Goal: Task Accomplishment & Management: Use online tool/utility

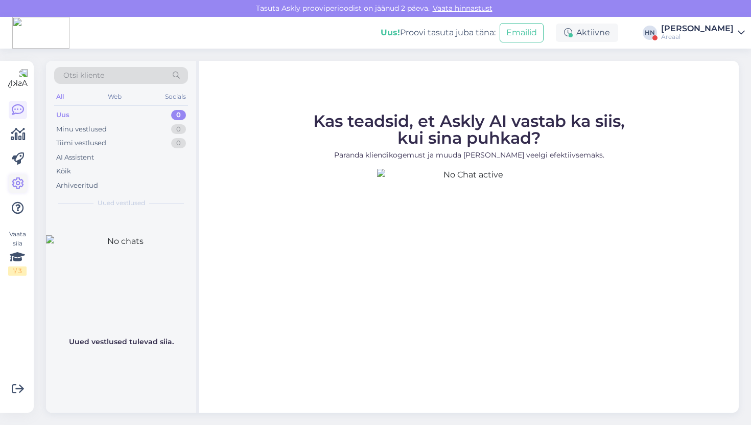
click at [12, 181] on icon at bounding box center [18, 183] width 12 height 12
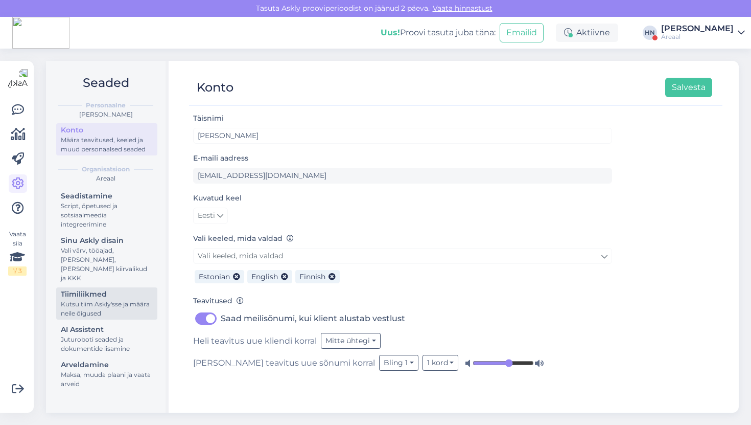
click at [135, 289] on div "Tiimiliikmed" at bounding box center [107, 294] width 92 height 11
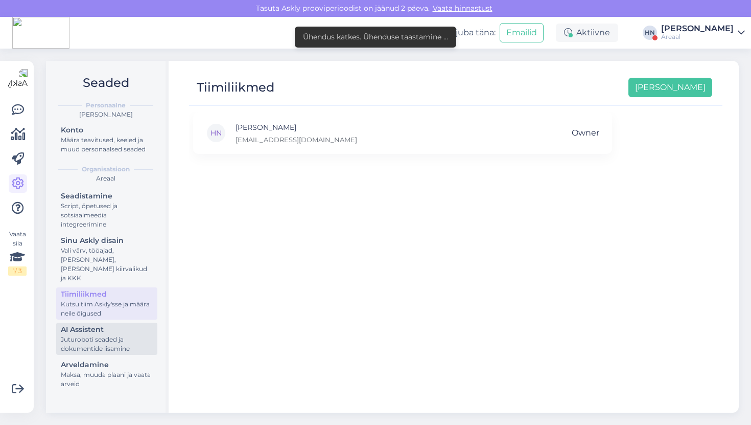
click at [122, 324] on div "AI Assistent" at bounding box center [107, 329] width 92 height 11
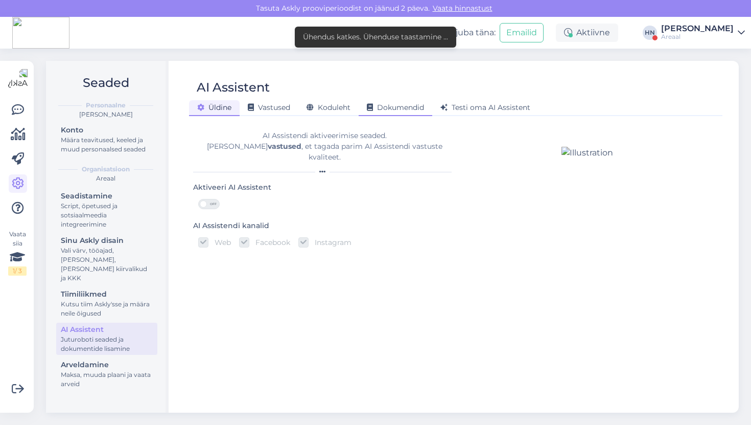
click at [402, 108] on span "Dokumendid" at bounding box center [395, 107] width 57 height 9
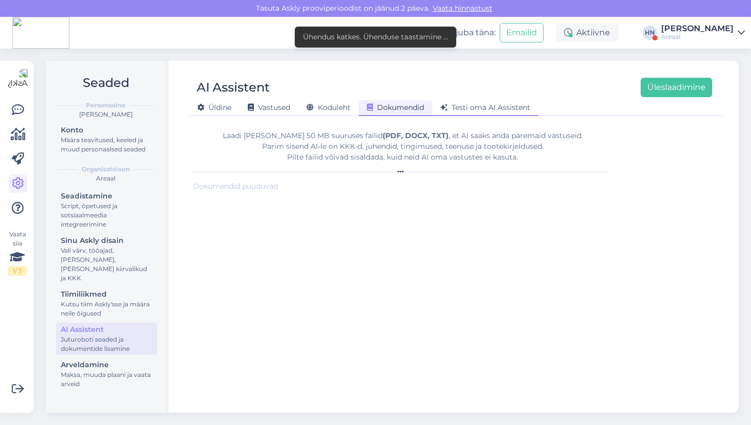
click at [490, 103] on span "Testi oma AI Assistent" at bounding box center [486, 107] width 90 height 9
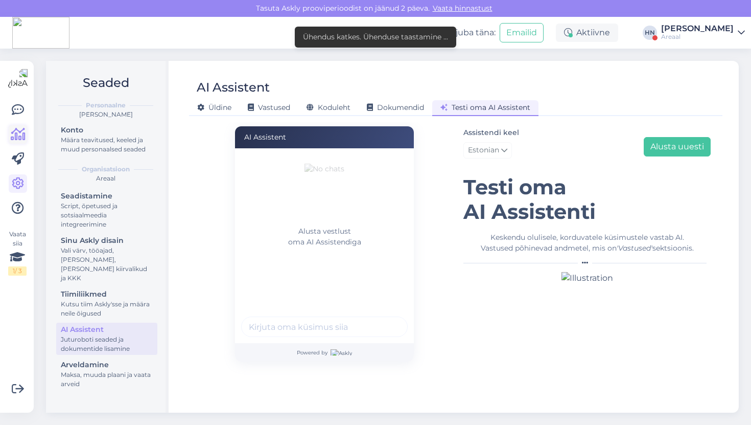
click at [19, 127] on link at bounding box center [18, 134] width 18 height 18
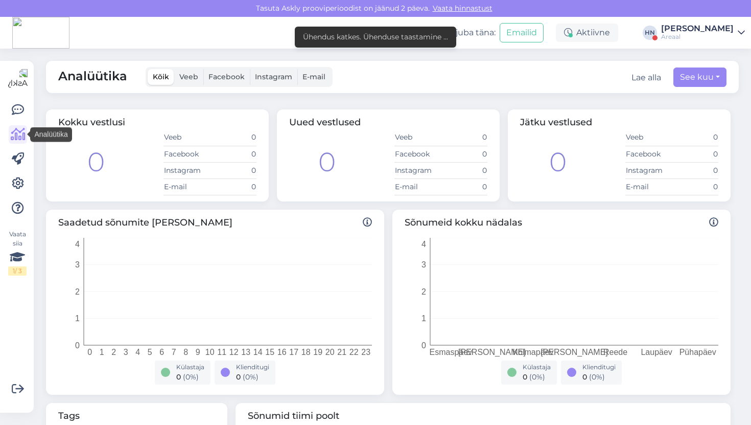
click at [89, 72] on span "Analüütika" at bounding box center [92, 77] width 69 height 20
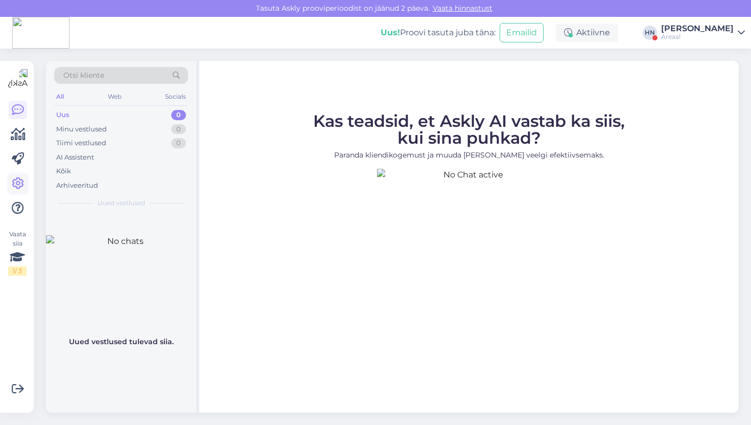
click at [15, 176] on link at bounding box center [18, 183] width 18 height 18
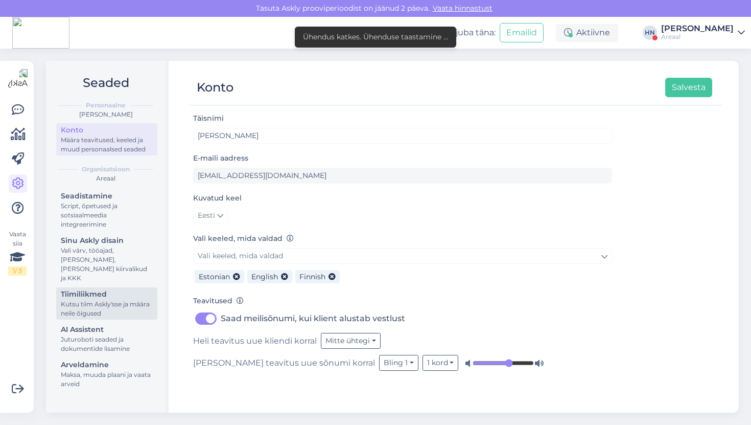
click at [78, 306] on div "Kutsu tiim Askly'sse ja määra neile õigused" at bounding box center [107, 308] width 92 height 18
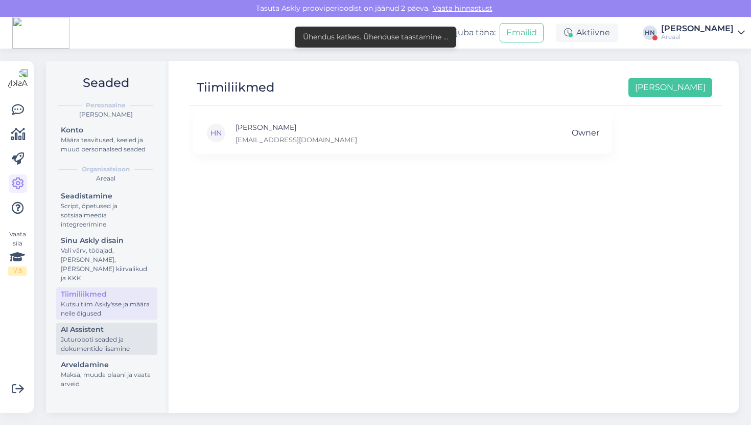
click at [88, 335] on div "Juturoboti seaded ja dokumentide lisamine" at bounding box center [107, 344] width 92 height 18
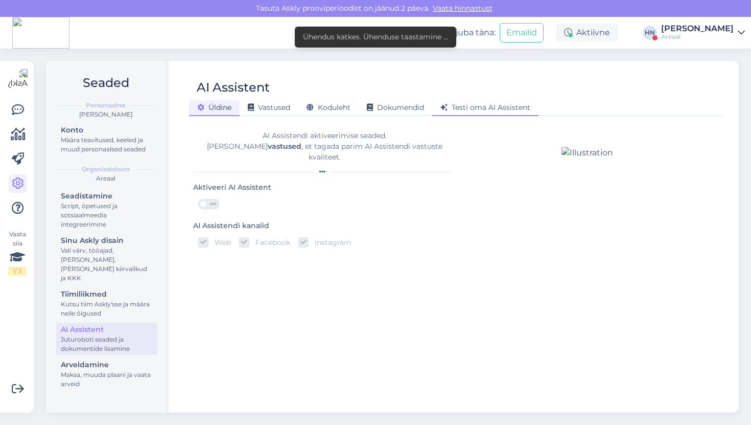
click at [443, 109] on icon at bounding box center [444, 107] width 7 height 7
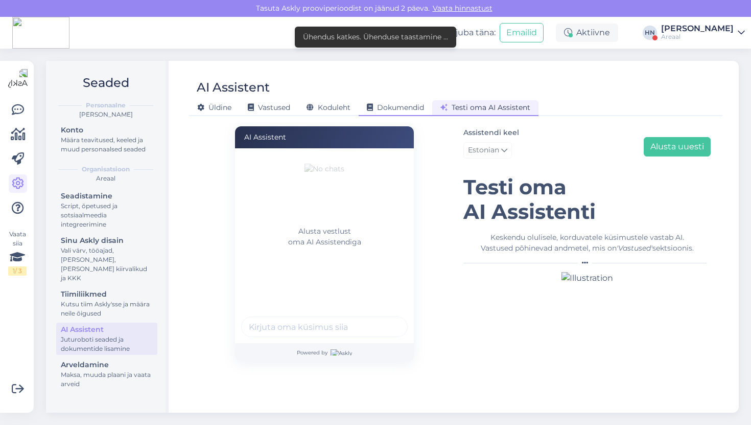
click at [387, 110] on span "Dokumendid" at bounding box center [395, 107] width 57 height 9
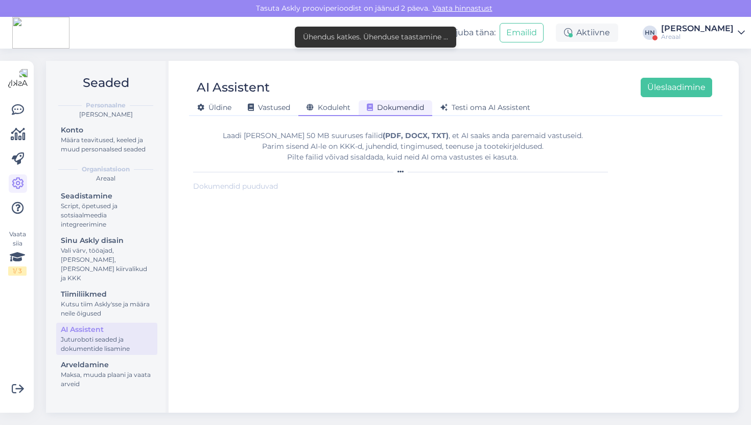
click at [326, 105] on span "Koduleht" at bounding box center [329, 107] width 44 height 9
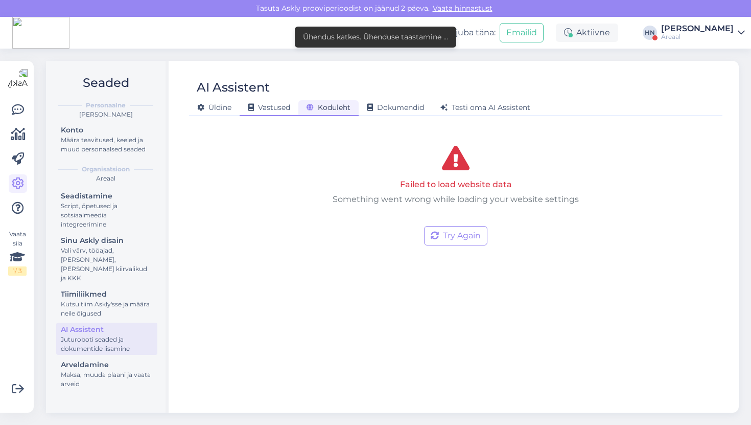
click at [284, 112] on div "Vastused" at bounding box center [269, 108] width 59 height 16
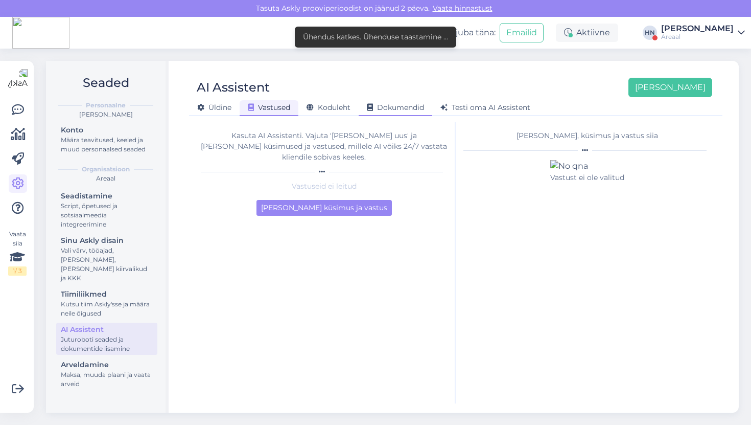
click at [381, 102] on div "Dokumendid" at bounding box center [396, 108] width 74 height 16
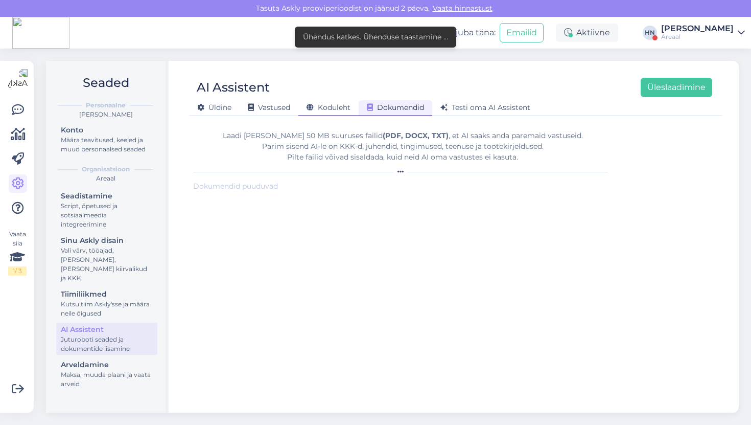
click at [346, 105] on span "Koduleht" at bounding box center [329, 107] width 44 height 9
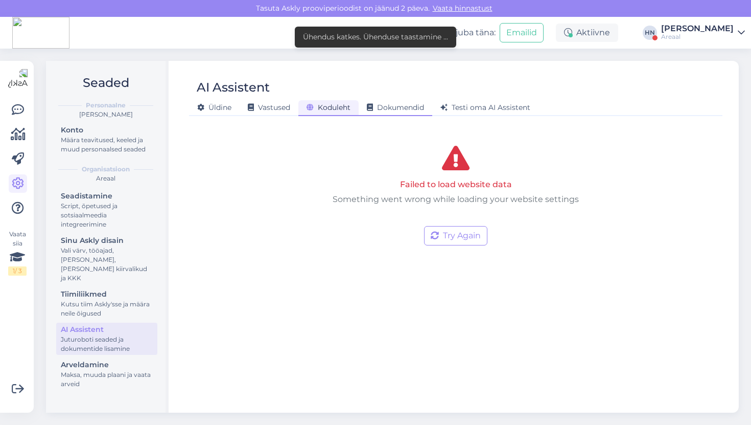
click at [387, 112] on div "Dokumendid" at bounding box center [396, 108] width 74 height 16
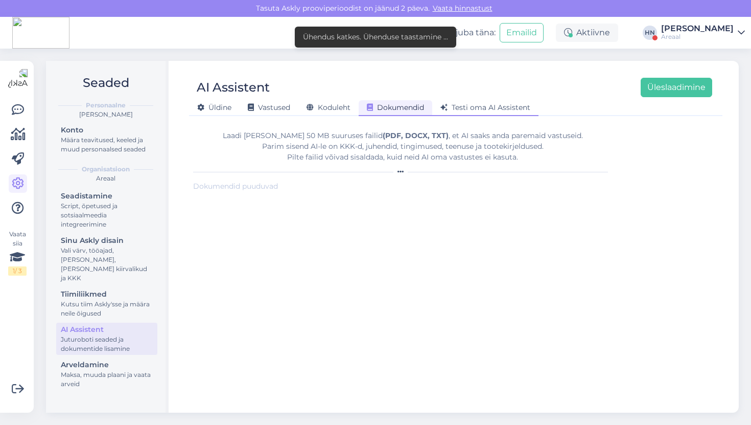
click at [443, 108] on icon at bounding box center [444, 107] width 7 height 7
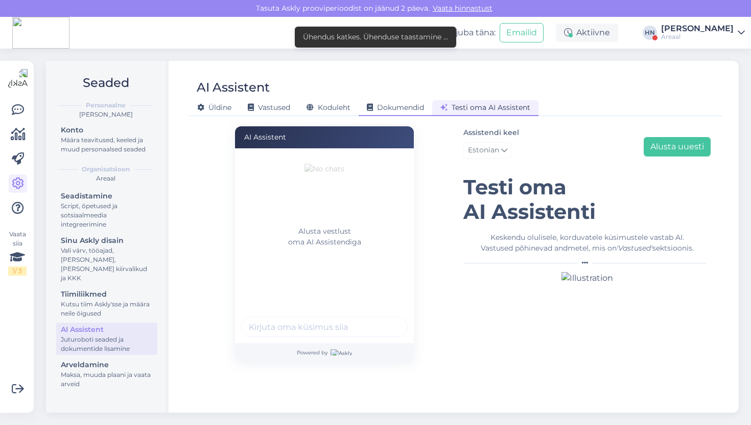
click at [415, 109] on span "Dokumendid" at bounding box center [395, 107] width 57 height 9
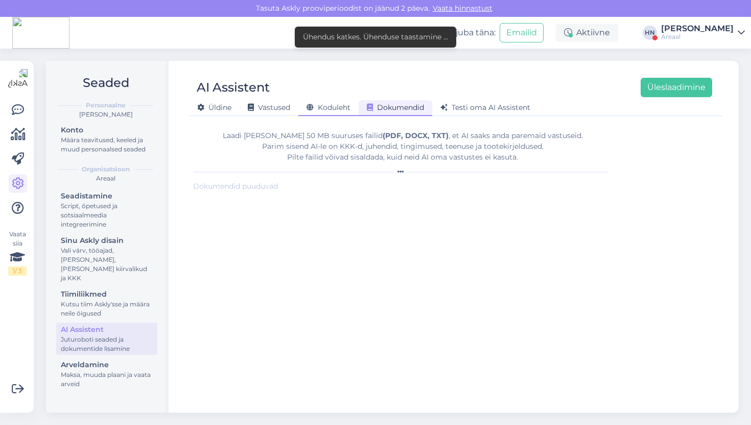
click at [348, 110] on span "Koduleht" at bounding box center [329, 107] width 44 height 9
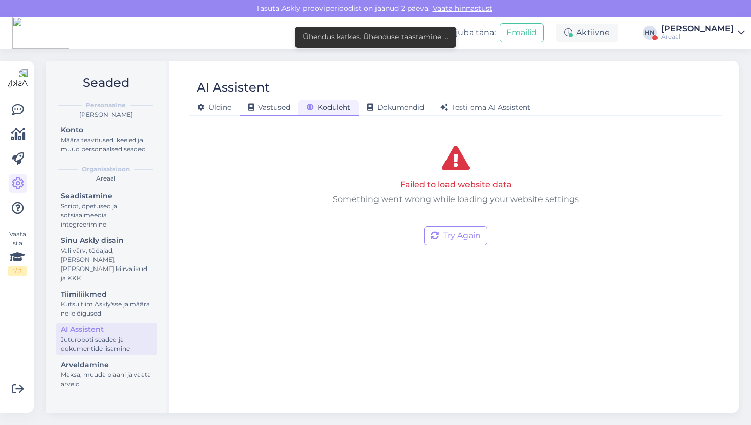
click at [279, 109] on span "Vastused" at bounding box center [269, 107] width 42 height 9
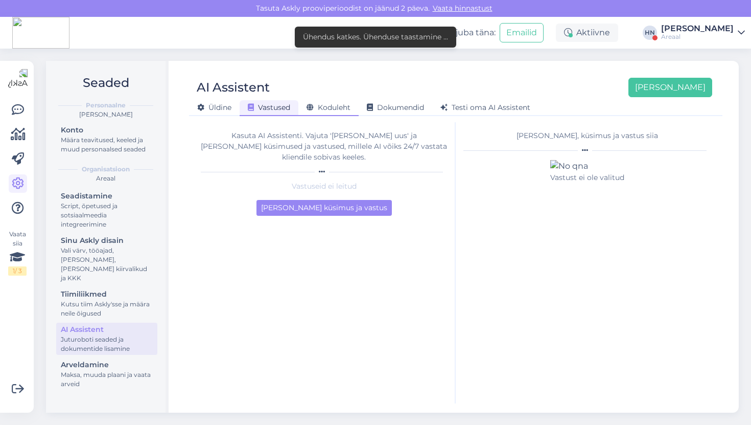
click at [341, 113] on div "Koduleht" at bounding box center [328, 108] width 60 height 16
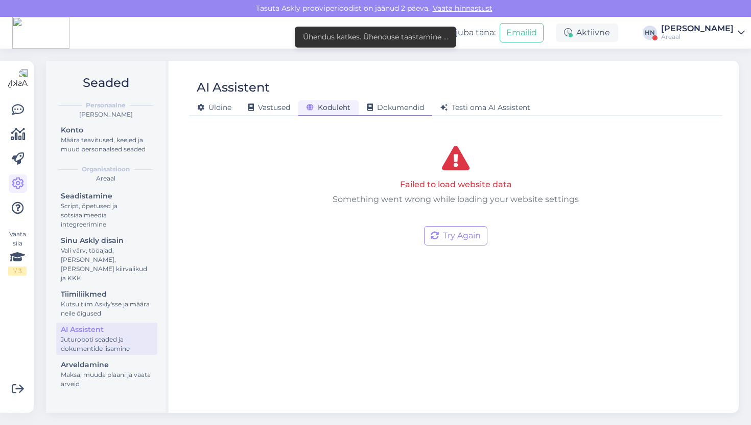
click at [380, 112] on div "Dokumendid" at bounding box center [396, 108] width 74 height 16
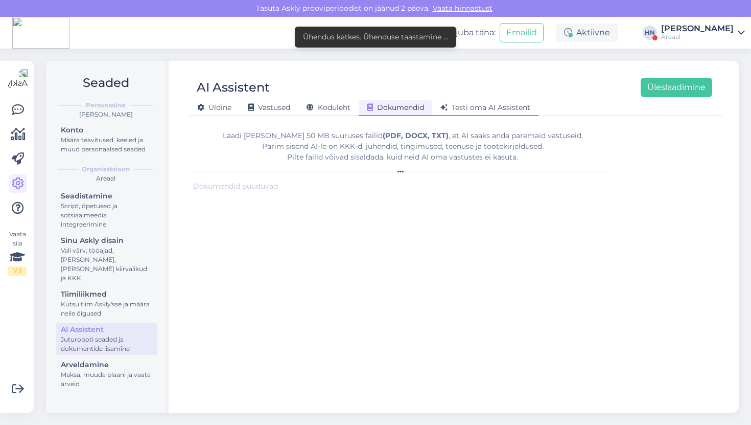
click at [465, 109] on span "Testi oma AI Assistent" at bounding box center [486, 107] width 90 height 9
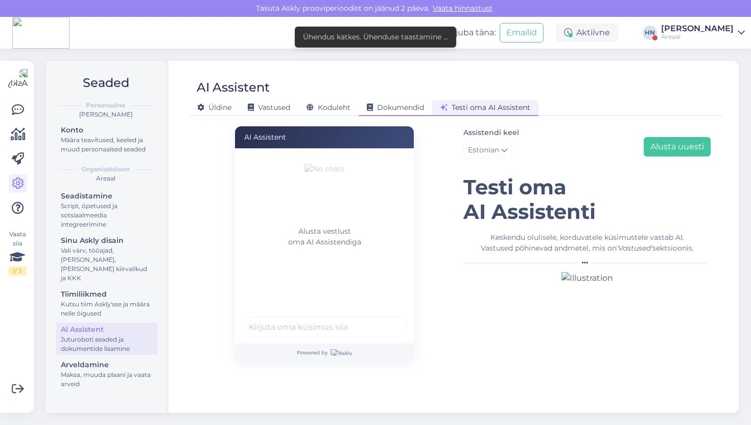
click at [402, 109] on span "Dokumendid" at bounding box center [395, 107] width 57 height 9
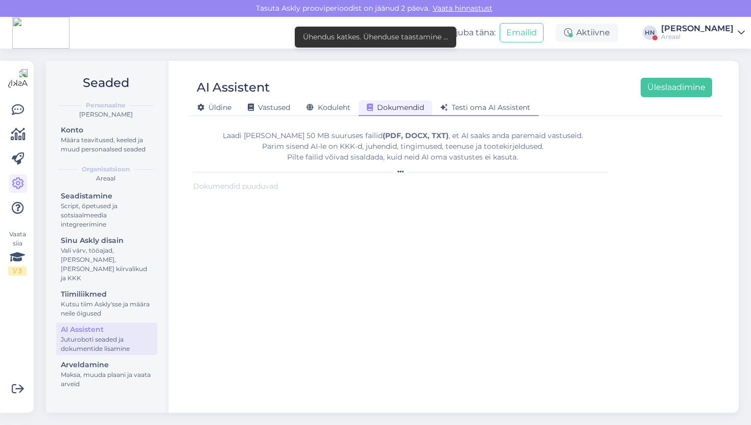
click at [465, 102] on div "Testi oma AI Assistent" at bounding box center [485, 108] width 106 height 16
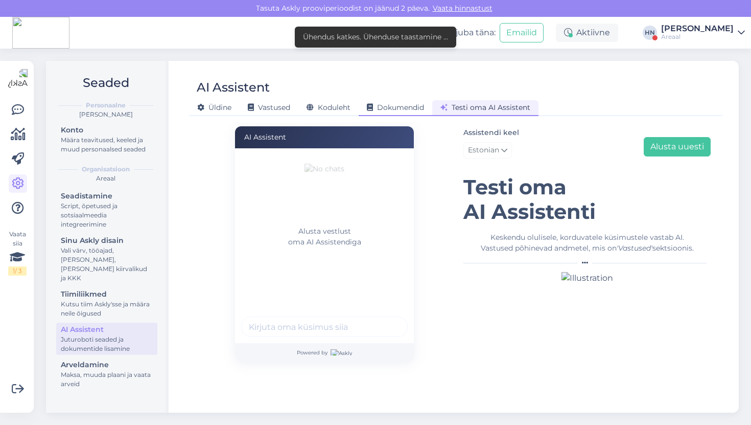
click at [400, 101] on div "Dokumendid" at bounding box center [396, 108] width 74 height 16
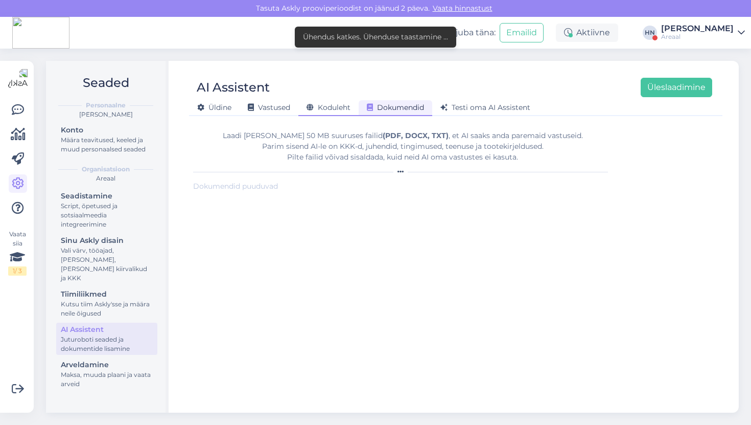
click at [341, 103] on span "Koduleht" at bounding box center [329, 107] width 44 height 9
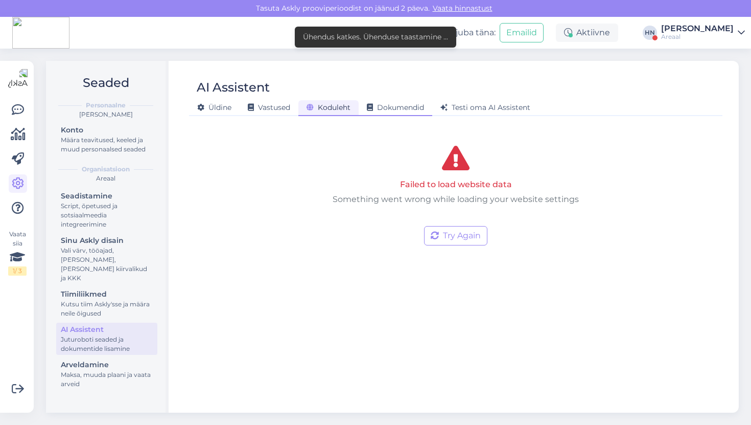
click at [383, 114] on div "Dokumendid" at bounding box center [396, 108] width 74 height 16
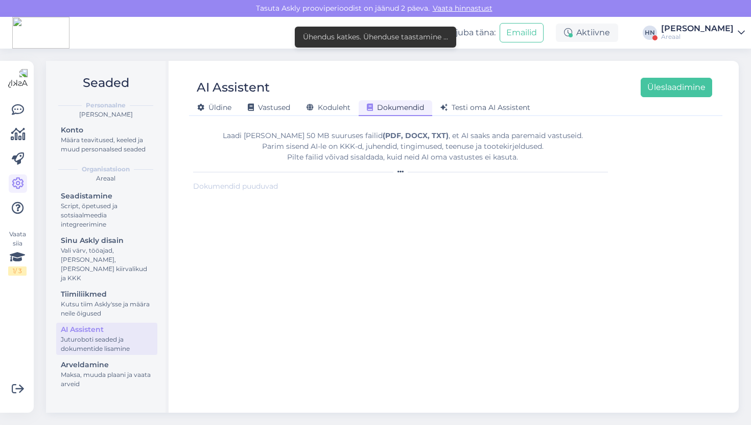
click at [451, 95] on div "AI Assistent Üleslaadimine" at bounding box center [450, 87] width 523 height 19
click at [457, 98] on div "Üldine Vastused Koduleht Dokumendid Testi oma AI Assistent" at bounding box center [450, 106] width 523 height 18
click at [457, 105] on span "Testi oma AI Assistent" at bounding box center [486, 107] width 90 height 9
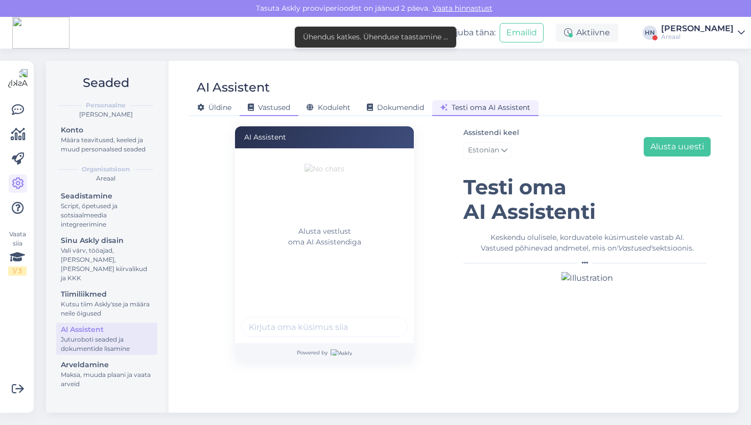
click at [258, 108] on span "Vastused" at bounding box center [269, 107] width 42 height 9
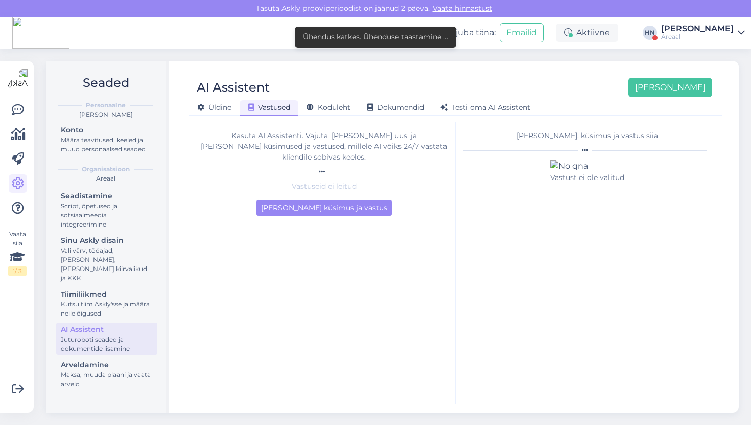
click at [693, 30] on div "[PERSON_NAME]" at bounding box center [697, 29] width 73 height 8
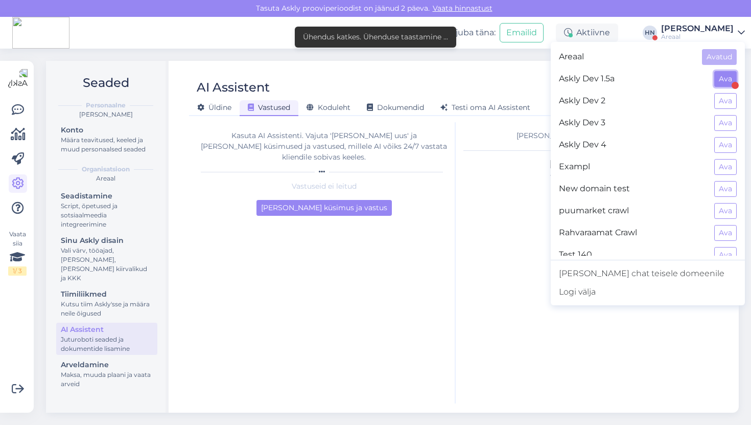
click at [730, 77] on button "Ava" at bounding box center [725, 79] width 22 height 16
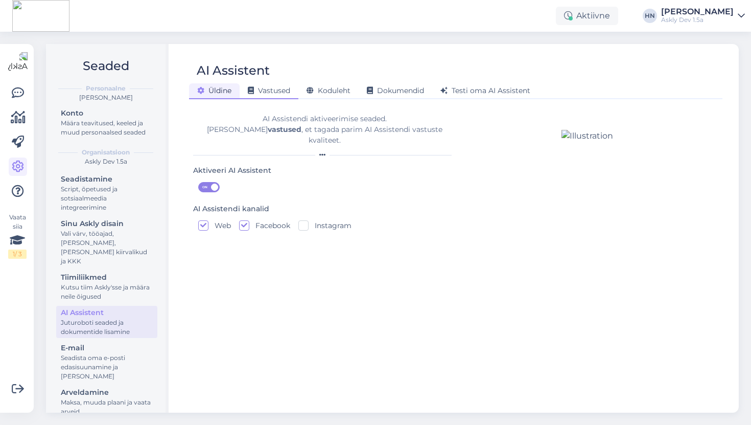
click at [263, 96] on div "Vastused" at bounding box center [269, 91] width 59 height 16
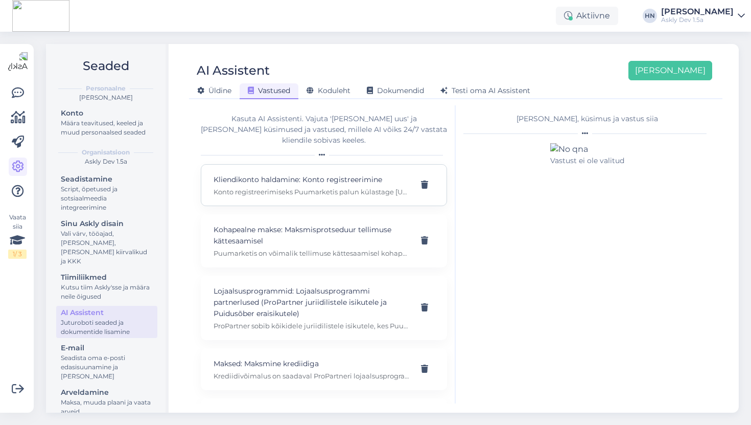
click at [286, 187] on p "Konto registreerimiseks Puumarketis palun külastage https://puumarket.ee/konto/…" at bounding box center [312, 191] width 196 height 9
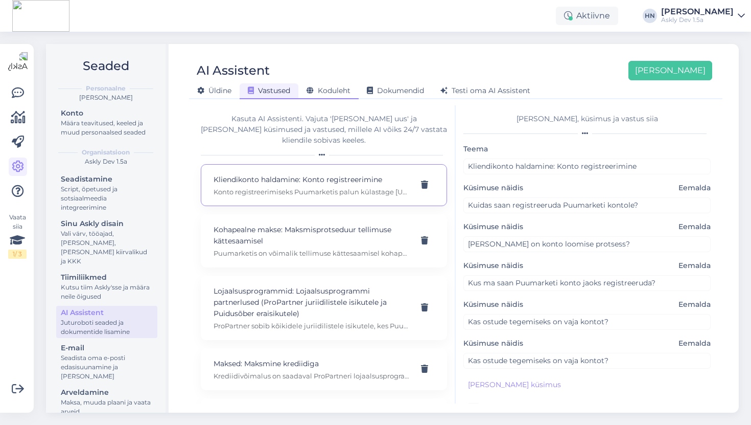
click at [340, 90] on span "Koduleht" at bounding box center [329, 90] width 44 height 9
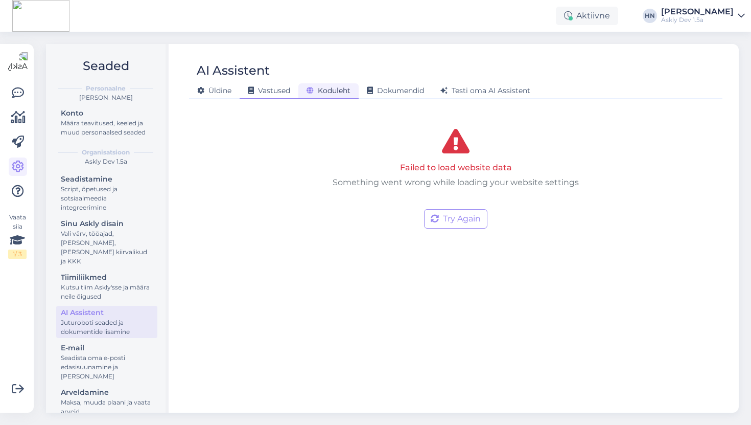
click at [278, 84] on div "Vastused" at bounding box center [269, 91] width 59 height 16
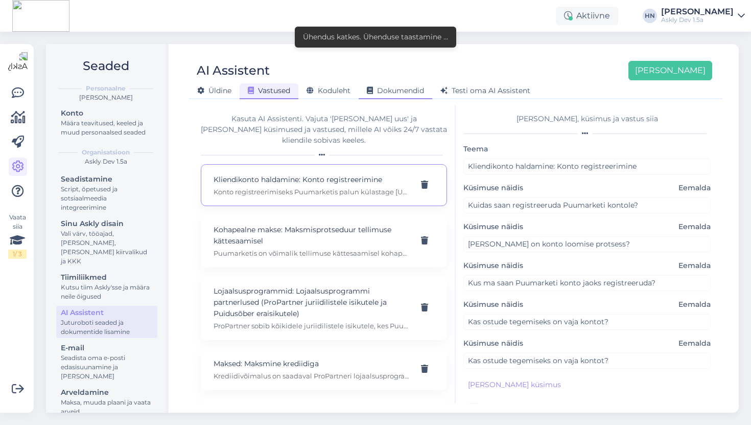
click at [399, 95] on span "Dokumendid" at bounding box center [395, 90] width 57 height 9
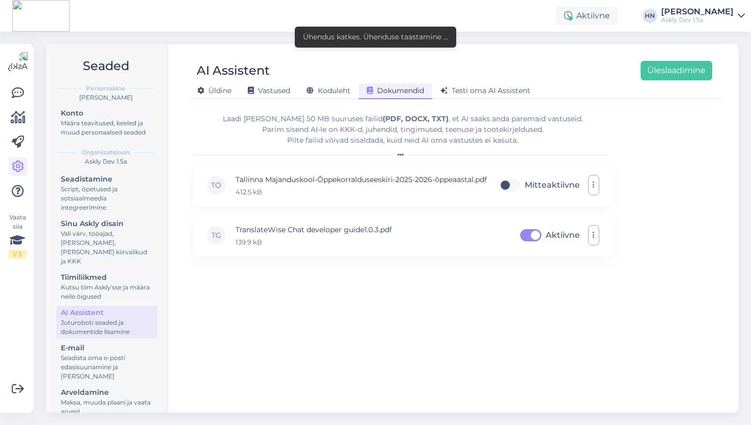
click at [307, 103] on div "AI Assistent Üleslaadimine Üldine Vastused Koduleht Dokumendid Testi oma AI Ass…" at bounding box center [456, 228] width 566 height 368
click at [274, 94] on span "Vastused" at bounding box center [269, 90] width 42 height 9
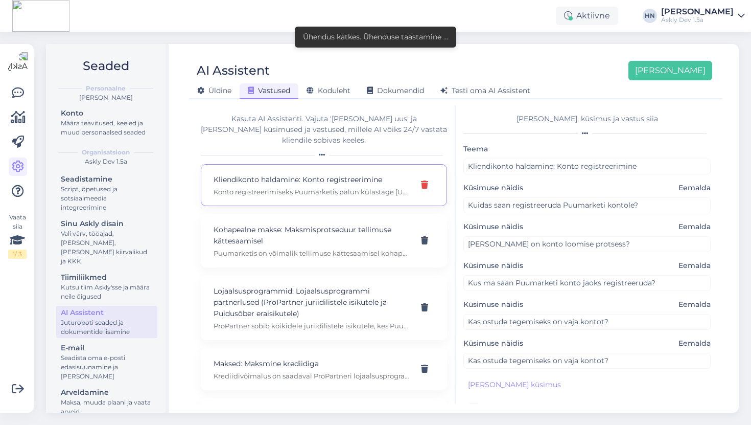
click at [422, 181] on icon at bounding box center [424, 185] width 7 height 8
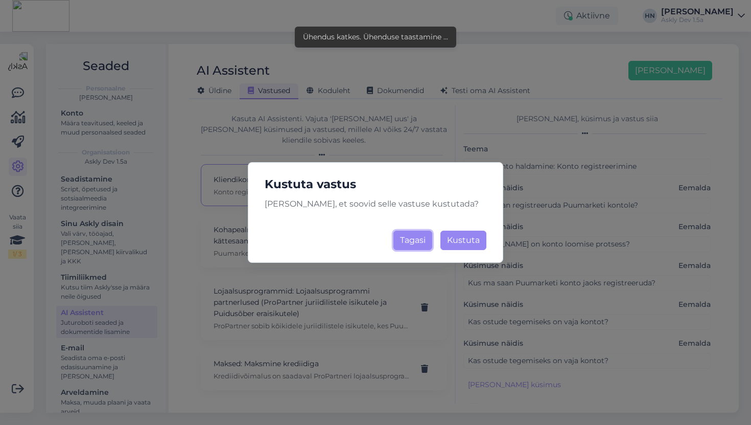
click at [408, 237] on button "Tagasi" at bounding box center [413, 239] width 39 height 19
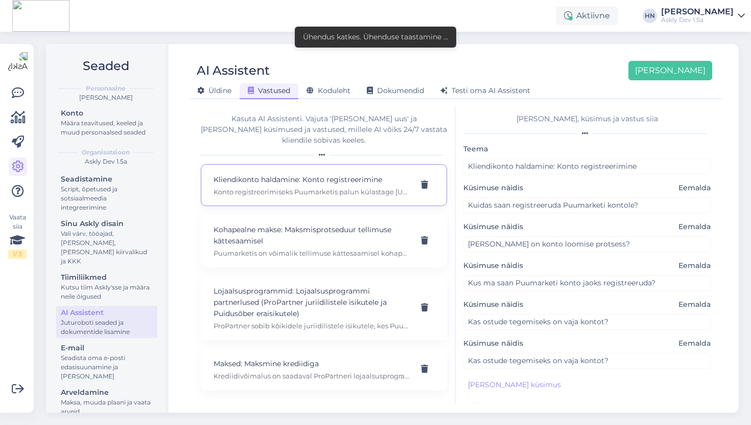
scroll to position [119, 0]
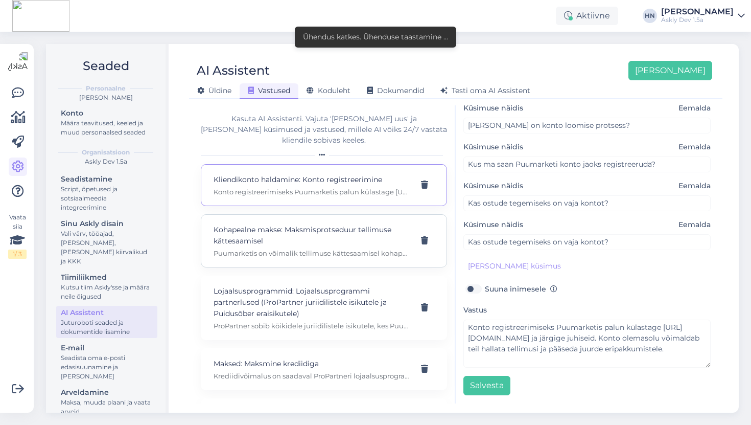
click at [345, 224] on p "Kohapealne makse: Maksmisprotseduur tellimuse kättesaamisel" at bounding box center [312, 235] width 196 height 22
type input "Kohapealne makse: Maksmisprotseduur tellimuse kättesaamisel"
type input "Kas saan oma tellimuse eest maksta kättesaamisel?"
type input "Millised on maksevõimalused kättesaamisel?"
type input "Kas kättesaamisel on eriline makseprotseduur?"
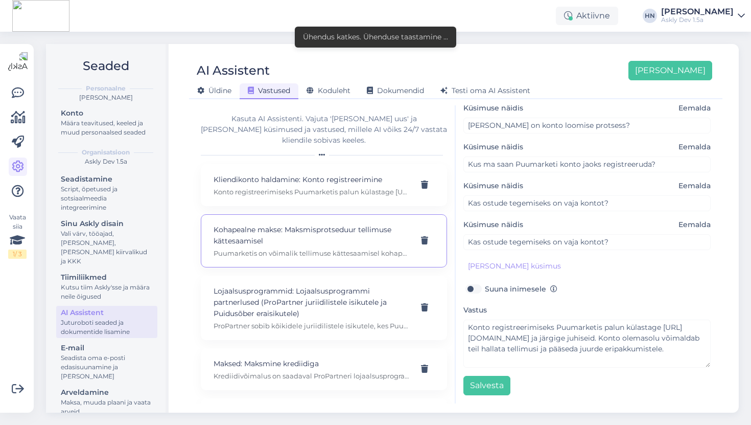
type input "Kas ma pean kättesaamiseks ette maksma?"
type textarea "Puumarketis on võimalik tellimuse kättesaamisel kohapeal maksta, kui tellimusel…"
click at [335, 187] on p "Konto registreerimiseks Puumarketis palun külastage https://puumarket.ee/konto/…" at bounding box center [312, 191] width 196 height 9
type input "Kliendikonto haldamine: Konto registreerimine"
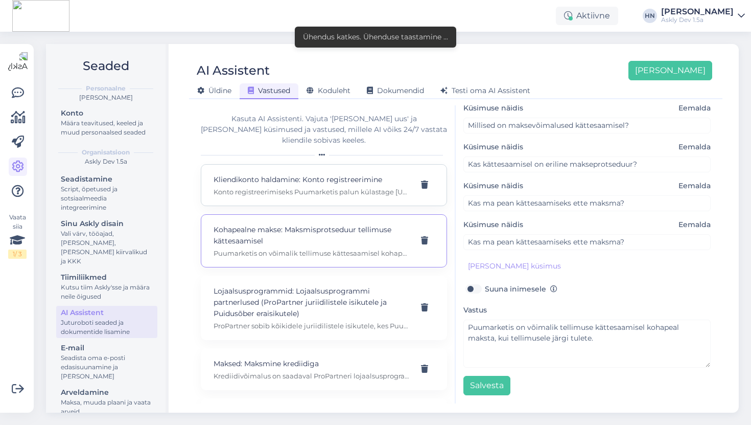
type input "Kuidas saan registreeruda Puumarketi kontole?"
type input "Milline on konto loomise protsess?"
type input "Kus ma saan Puumarketi konto jaoks registreeruda?"
type input "Kas ostude tegemiseks on vaja kontot?"
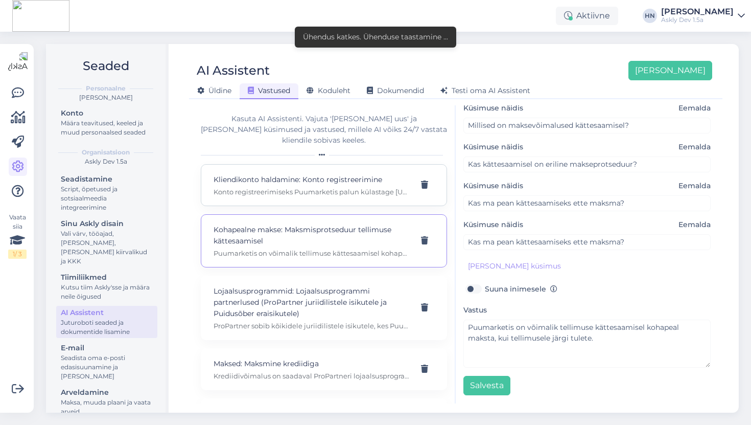
type textarea "Konto registreerimiseks Puumarketis palun külastage https://puumarket.ee/konto/…"
click at [316, 248] on p "Puumarketis on võimalik tellimuse kättesaamisel kohapeal maksta, kui tellimusel…" at bounding box center [312, 252] width 196 height 9
type input "Kohapealne makse: Maksmisprotseduur tellimuse kättesaamisel"
type input "Kas saan oma tellimuse eest maksta kättesaamisel?"
type input "Millised on maksevõimalused kättesaamisel?"
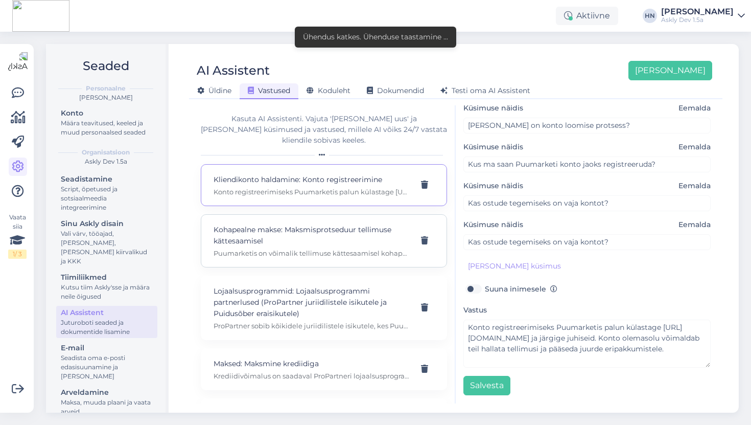
type input "Kas kättesaamisel on eriline makseprotseduur?"
type input "Kas ma pean kättesaamiseks ette maksma?"
type textarea "Puumarketis on võimalik tellimuse kättesaamisel kohapeal maksta, kui tellimusel…"
click at [306, 285] on p "Lojaalsusprogrammid: Lojaalsusprogrammi partnerlused (ProPartner juriidilistele…" at bounding box center [312, 302] width 196 height 34
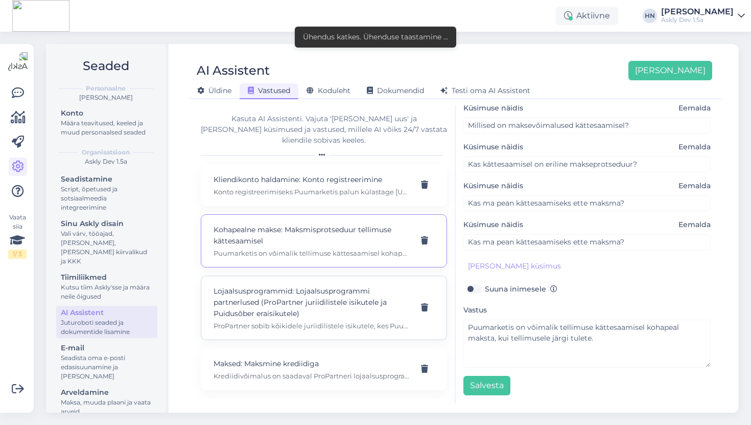
type input "Lojaalsusprogrammid: Lojaalsusprogrammi partnerlused (ProPartner juriidilistele…"
type input "Kuidas saab liituda ProPartner programmi?"
type input "Mis on Puidusõbra programmi eelised?"
type input "Kes sobib Puumarketi lojaalsusprogrammideks?"
type input "Kuidas saan registreeruda Puidusõbra programmi?"
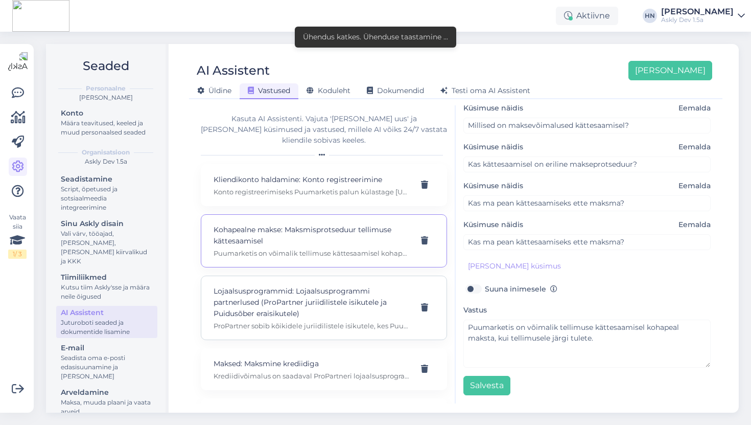
type input "Kuidas saan registreeruda Puidusõbra programmi?"
type textarea "ProPartner sobib kõikidele juriidilistele isikutele, kes Puumarketist ostavad. …"
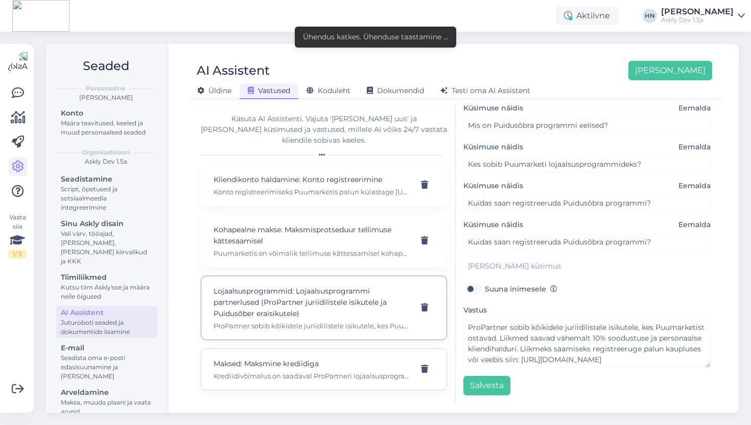
click at [289, 358] on p "Maksed: Maksmine krediidiga" at bounding box center [312, 363] width 196 height 11
type input "Maksed: Maksmine krediidiga"
type input "Kas krediidiga maksmine on saadaval?"
type input "Kuidas saan Puumarketis krediiti taotleda?"
type input "Kes on sobilikud krediidiga maksmiseks?"
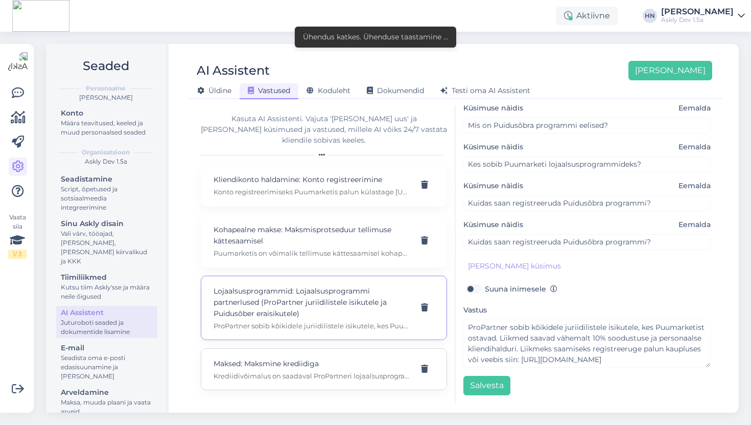
type input "Kust leian rohkem teavet krediidivõimaluste kohta?"
type textarea "Krediidivõimalus on saadaval ProPartneri lojaalsusprogrammi liikmetele pärast n…"
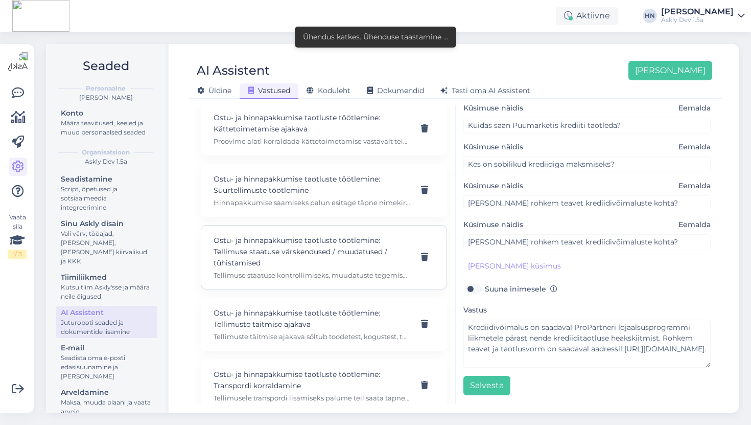
scroll to position [237, 0]
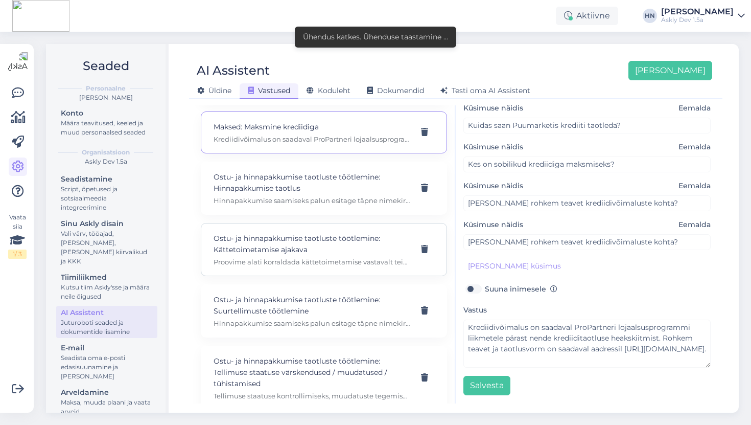
click at [296, 233] on p "Ostu- ja hinnapakkumise taotluste töötlemine: Kättetoimetamise ajakava" at bounding box center [312, 244] width 196 height 22
type input "Ostu- ja hinnapakkumise taotluste töötlemine: Kättetoimetamise ajakava"
type input "Kuidas saan oma tellimuse kättetoimetamist ajastada?"
type input "Kas ma saan valida oma ostu kättetoimetamise kuupäeva?"
type input "Kellega peaksin kättetoimetamise ajakava korraldamiseks ühendust võtma?"
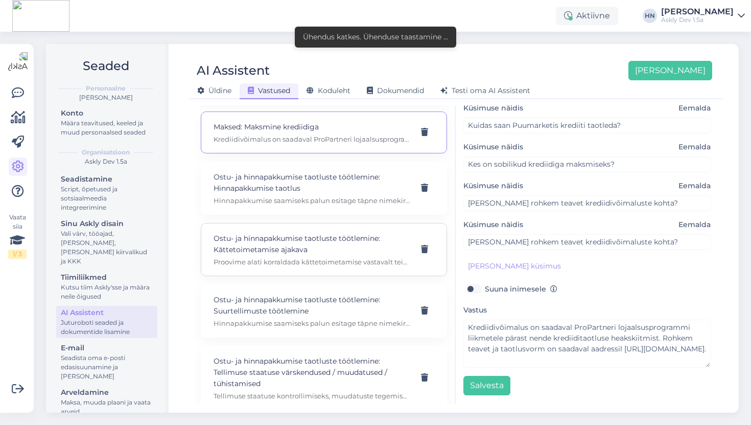
type input "Millist teavet on vaja kättetoimetamise ajastamiseks?"
type textarea "Proovime alati korraldada kättetoimetamise vastavalt teie soovidele. Võite lisa…"
click at [295, 196] on p "Hinnapakkumise saamiseks palun esitage täpne nimekiri toodetest ja kogustest ni…" at bounding box center [312, 200] width 196 height 9
type input "Ostu- ja hinnapakkumise taotluste töötlemine: Hinnapakkumise taotlus"
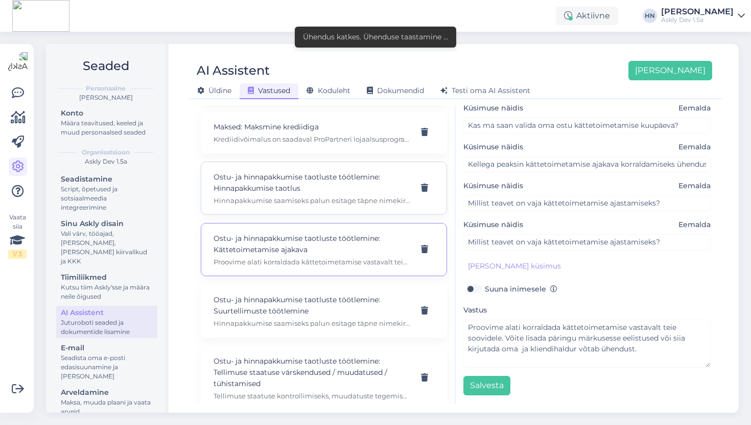
type input "Kuidas saan oma tellimuse jaoks hinnapakkumist?"
type input "Milliseid andmeid on hinnapakkumise jaoks vaja?"
type input "Kas ma saan pakkumise koos transpordikuludega?"
type input "Kellega peaksin hinnapakkumise saamiseks ühendust võtma?"
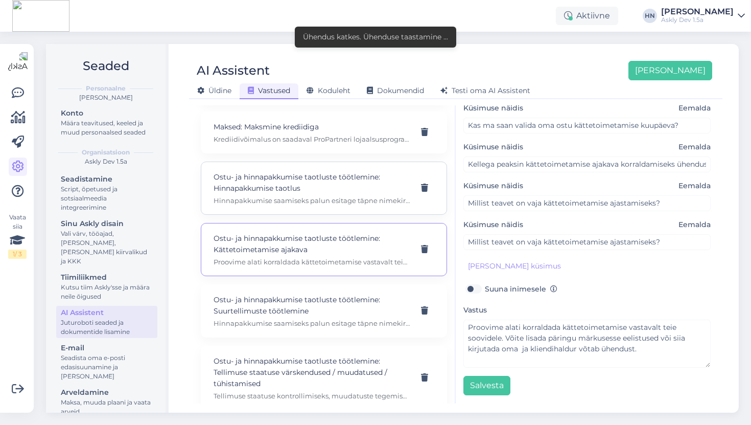
type textarea "Hinnapakkumise saamiseks palun esitage täpne nimekiri toodetest ja kogustest ni…"
click at [286, 303] on p "Ostu- ja hinnapakkumise taotluste töötlemine: Suurtellimuste töötlemine" at bounding box center [312, 305] width 196 height 22
type input "Ostu- ja hinnapakkumise taotluste töötlemine: Suurtellimuste töötlemine"
type input "Kuidas saan esitada suurtellimuse?"
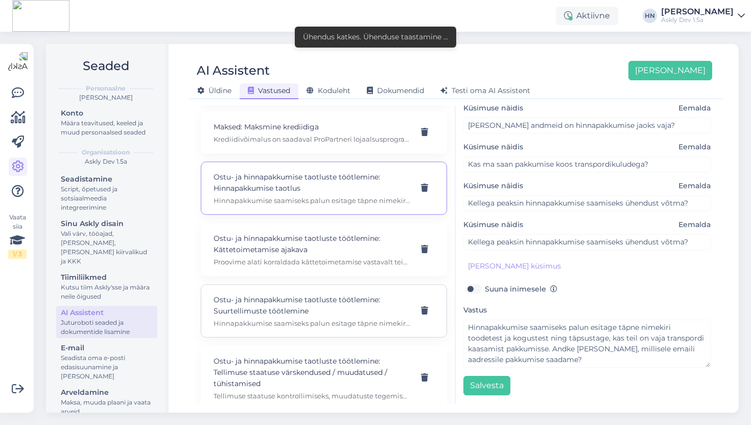
type input "Kas ma saan suurtellimuse jaoks hinnapakkumise?"
type input "Millist teavet pean suurtellimuse jaoks esitama?"
type input "Kas transport kuulub suurtellimuse pakkumise hinna sisse?"
click at [291, 263] on div "Ostu- ja hinnapakkumise taotluste töötlemine: Kättetoimetamise ajakava Proovime…" at bounding box center [324, 249] width 246 height 53
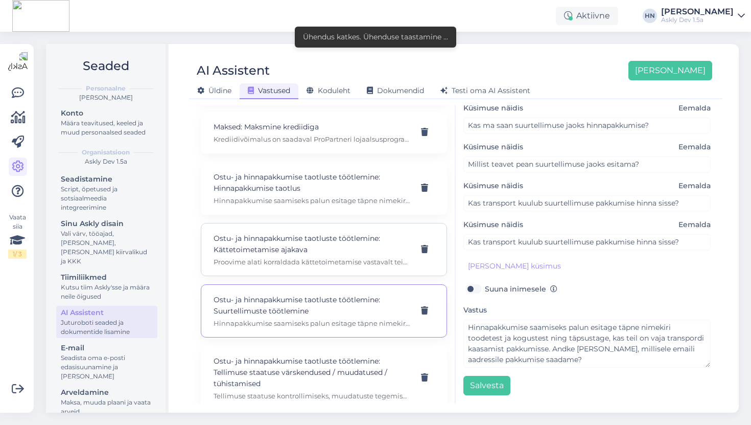
type input "Ostu- ja hinnapakkumise taotluste töötlemine: Kättetoimetamise ajakava"
type input "Kuidas saan oma tellimuse kättetoimetamist ajastada?"
type input "Kas ma saan valida oma ostu kättetoimetamise kuupäeva?"
type input "Kellega peaksin kättetoimetamise ajakava korraldamiseks ühendust võtma?"
type input "Millist teavet on vaja kättetoimetamise ajastamiseks?"
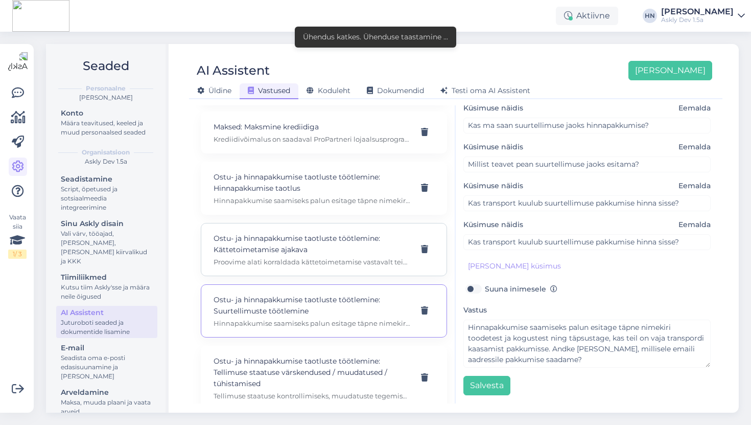
type input "Millist teavet on vaja kättetoimetamise ajastamiseks?"
type textarea "Proovime alati korraldada kättetoimetamise vastavalt teie soovidele. Võite lisa…"
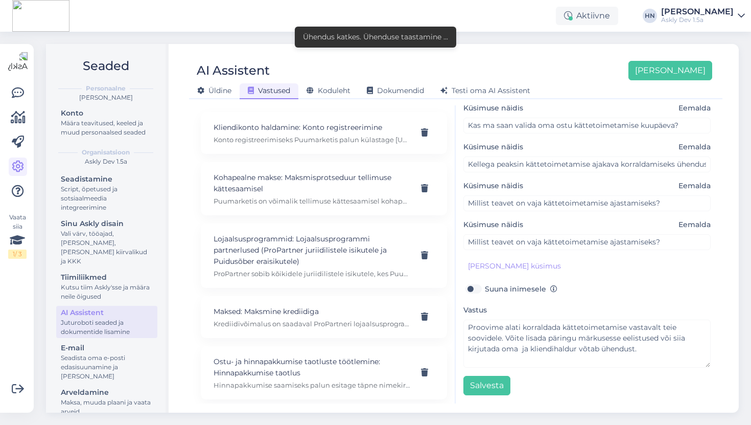
scroll to position [0, 0]
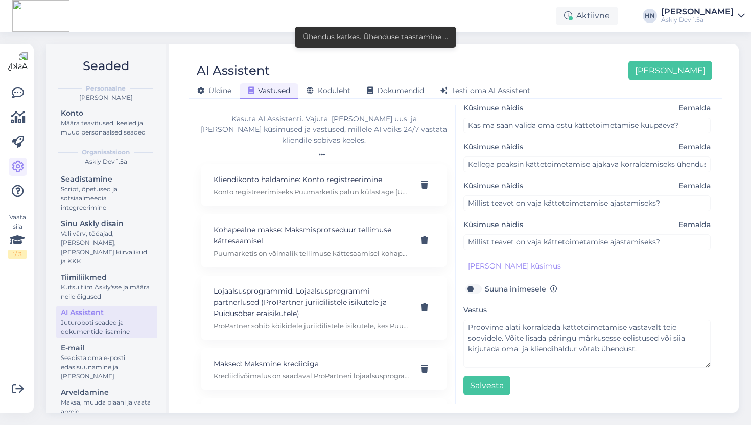
click at [271, 133] on div "Kasuta AI Assistenti. Vajuta 'Lisa uus' ja lisa küsimused ja vastused, millele …" at bounding box center [324, 129] width 246 height 32
click at [316, 94] on span "Koduleht" at bounding box center [329, 90] width 44 height 9
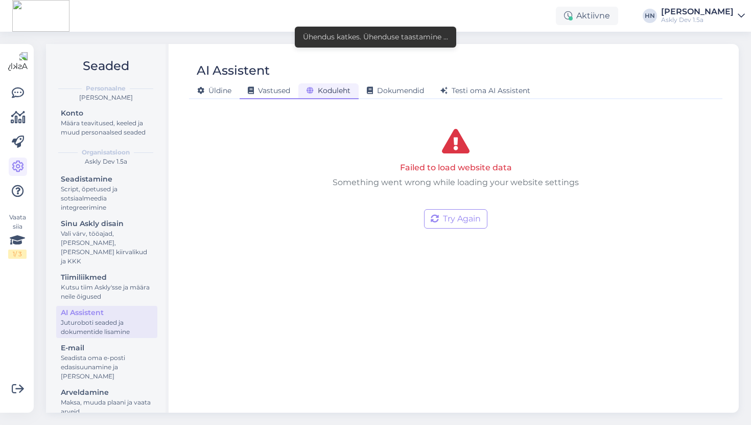
click at [291, 91] on div "Vastused" at bounding box center [269, 91] width 59 height 16
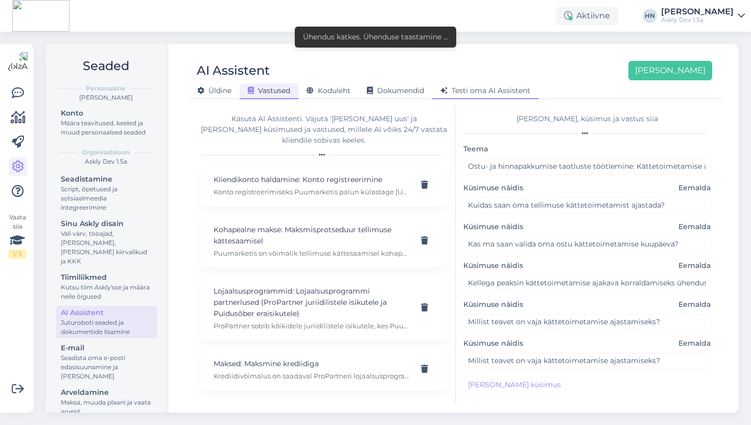
click at [530, 96] on div "Testi oma AI Assistent" at bounding box center [485, 91] width 106 height 16
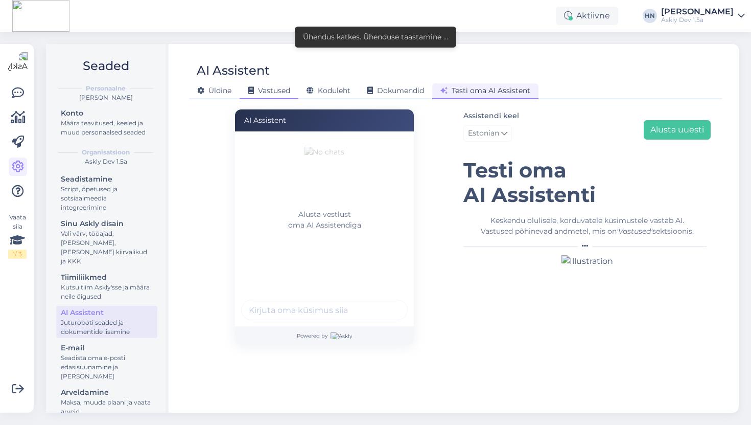
click at [279, 92] on span "Vastused" at bounding box center [269, 90] width 42 height 9
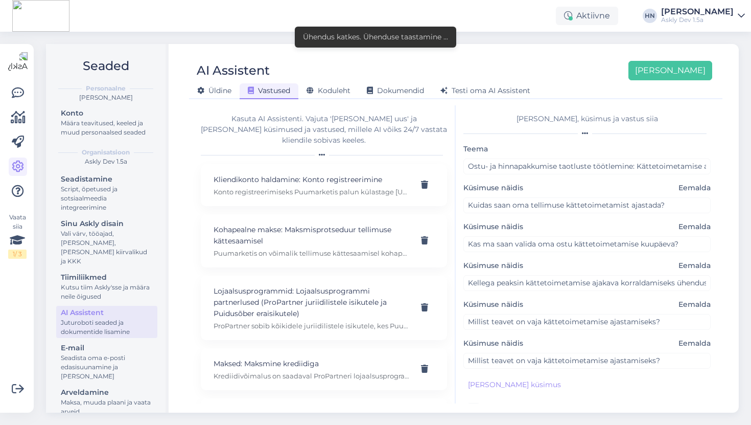
click at [282, 123] on div "Kasuta AI Assistenti. Vajuta 'Lisa uus' ja lisa küsimused ja vastused, millele …" at bounding box center [324, 129] width 246 height 32
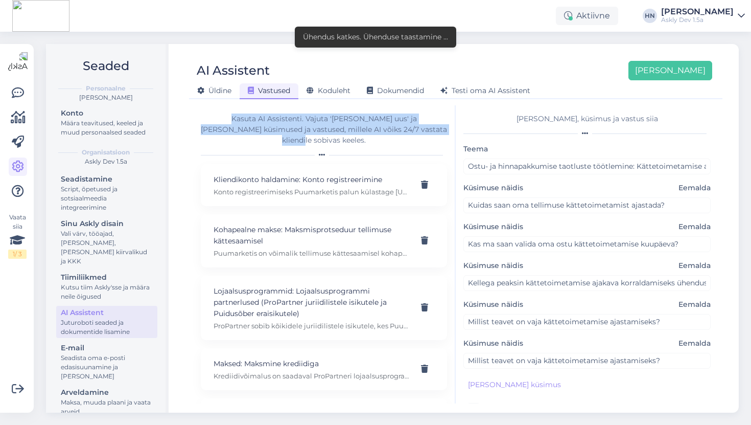
click at [282, 123] on div "Kasuta AI Assistenti. Vajuta 'Lisa uus' ja lisa küsimused ja vastused, millele …" at bounding box center [324, 129] width 246 height 32
click at [280, 152] on div at bounding box center [324, 155] width 246 height 6
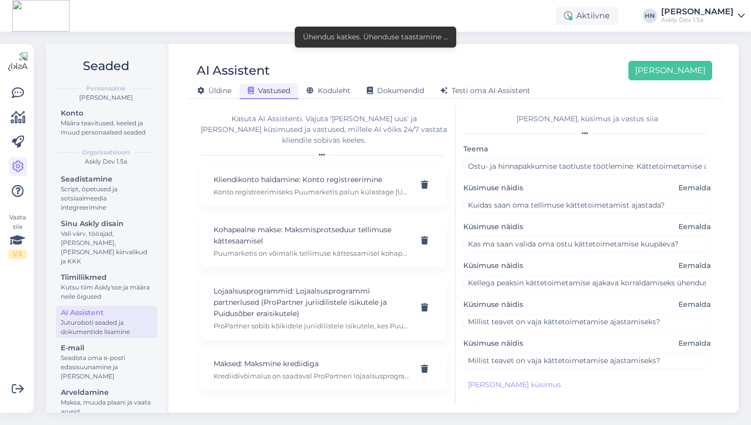
click at [283, 132] on div "Kasuta AI Assistenti. Vajuta 'Lisa uus' ja lisa küsimused ja vastused, millele …" at bounding box center [324, 129] width 246 height 32
click at [103, 136] on div "Määra teavitused, keeled ja muud personaalsed seaded" at bounding box center [107, 128] width 92 height 18
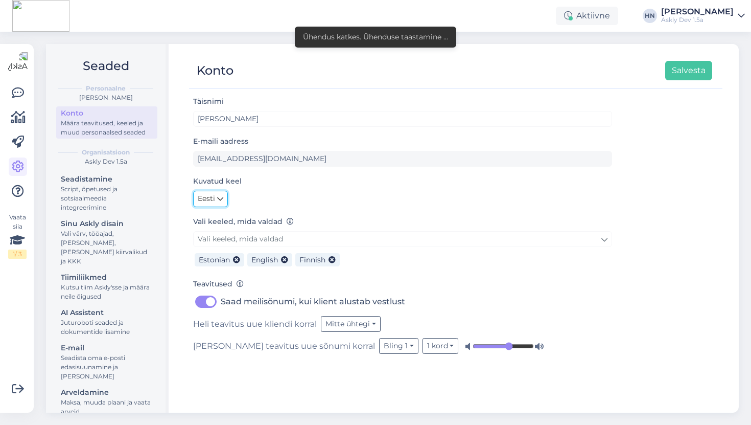
click at [219, 194] on icon at bounding box center [220, 198] width 6 height 11
click at [219, 217] on link "English" at bounding box center [220, 221] width 55 height 16
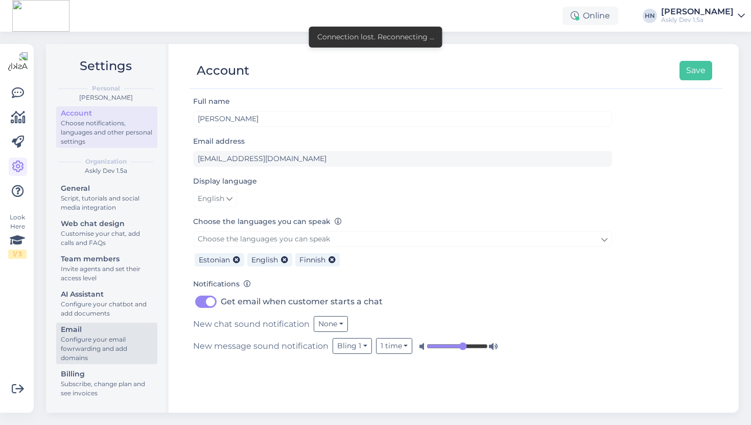
click at [88, 358] on div "Configure your email fowrwarding and add domains" at bounding box center [107, 349] width 92 height 28
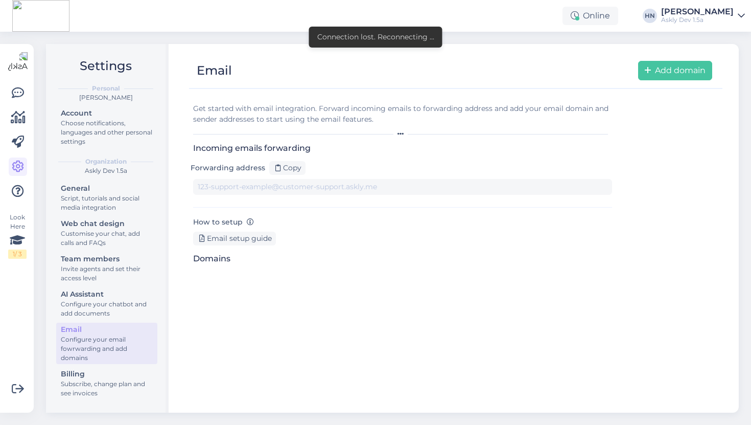
type input "1uqs9cqflor-6mwjfy1kr7d.support.dev@tickets.askly.me"
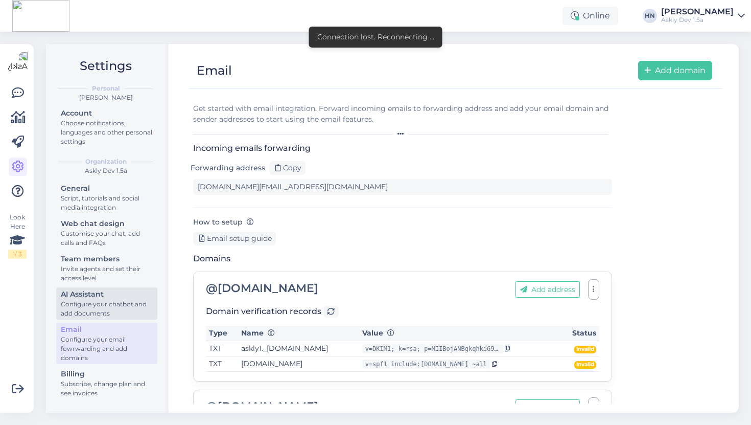
click at [98, 303] on div "Configure your chatbot and add documents" at bounding box center [107, 308] width 92 height 18
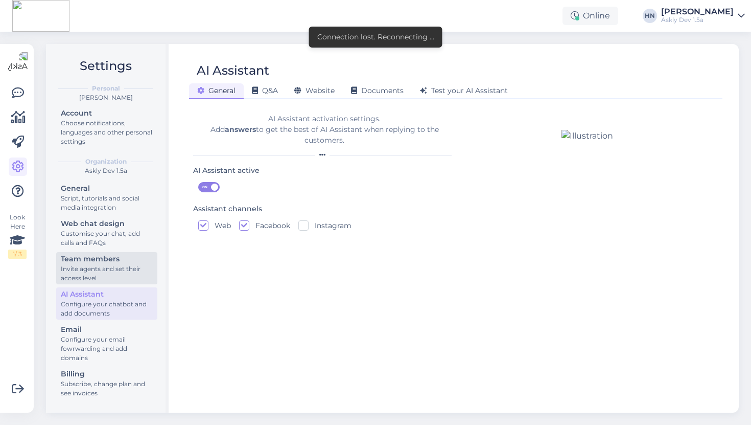
click at [104, 270] on div "Invite agents and set their access level" at bounding box center [107, 273] width 92 height 18
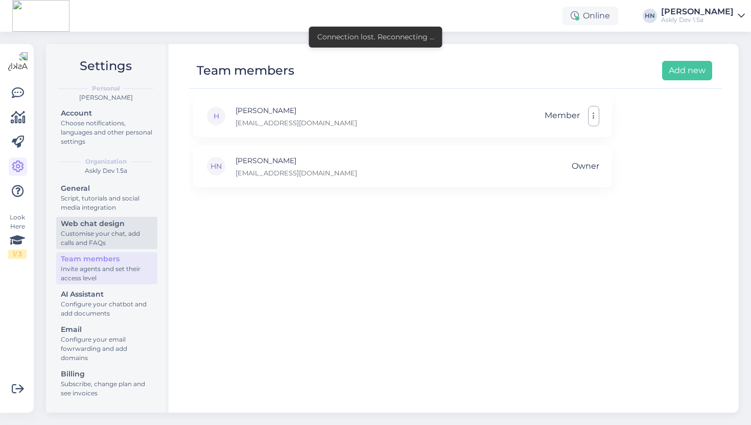
click at [110, 236] on div "Customise your chat, add calls and FAQs" at bounding box center [107, 238] width 92 height 18
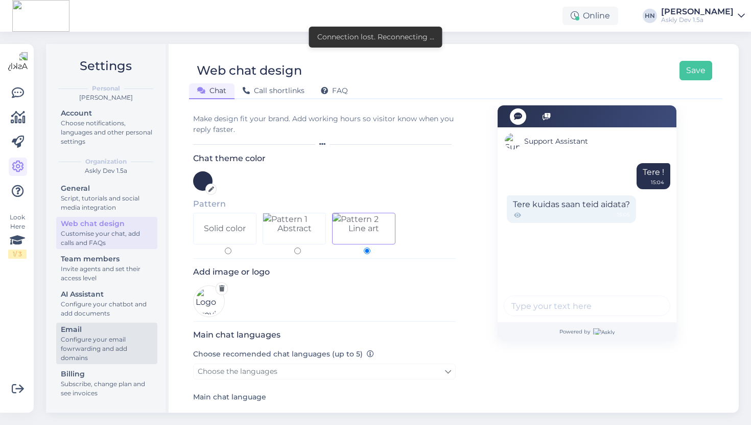
click at [99, 357] on div "Configure your email fowrwarding and add domains" at bounding box center [107, 349] width 92 height 28
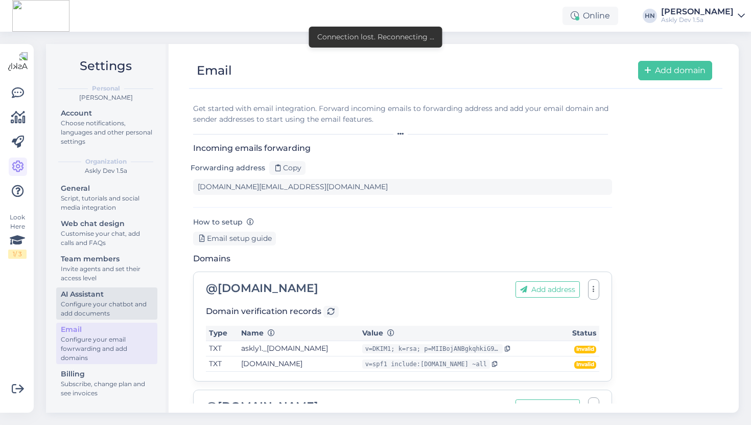
click at [102, 301] on div "Configure your chatbot and add documents" at bounding box center [107, 308] width 92 height 18
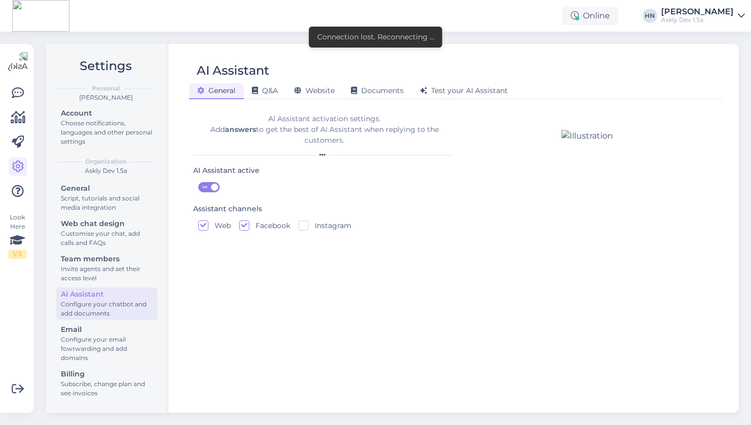
click at [261, 83] on div "General Q&A Website Documents Test your AI Assistant" at bounding box center [450, 89] width 523 height 18
click at [262, 88] on span "Q&A" at bounding box center [265, 90] width 26 height 9
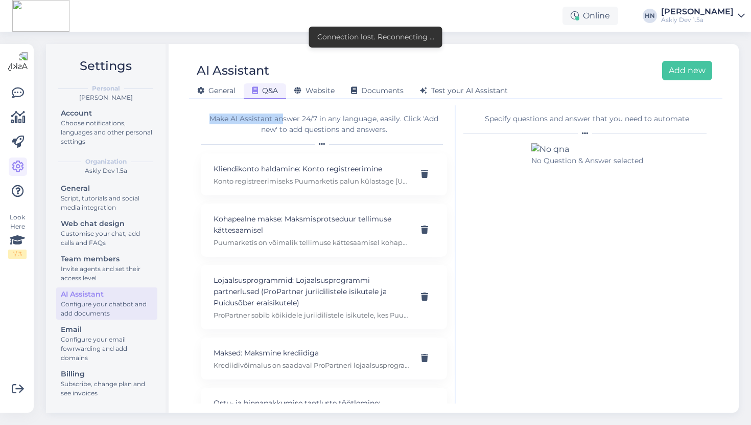
drag, startPoint x: 212, startPoint y: 117, endPoint x: 282, endPoint y: 117, distance: 69.5
click at [282, 117] on div "Make AI Assistant answer 24/7 in any language, easily. Click 'Add new' to add q…" at bounding box center [324, 123] width 246 height 21
copy div "Make AI Assistant an"
click at [256, 113] on div "Make AI Assistant answer 24/7 in any language, easily. Click 'Add new' to add q…" at bounding box center [324, 123] width 246 height 21
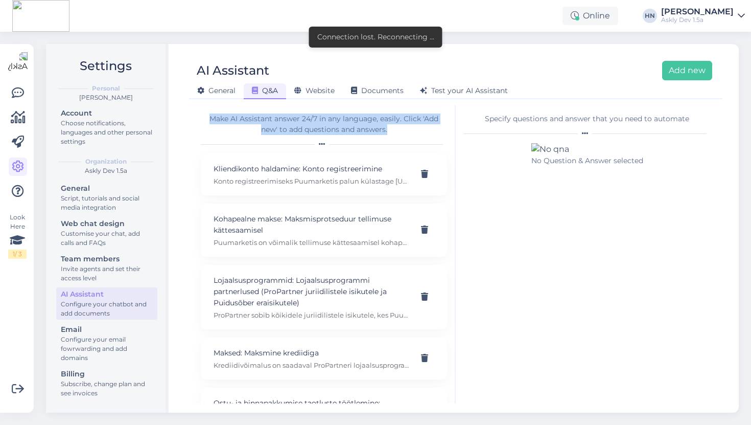
click at [256, 113] on div "Make AI Assistant answer 24/7 in any language, easily. Click 'Add new' to add q…" at bounding box center [324, 123] width 246 height 21
click at [326, 93] on span "Website" at bounding box center [314, 90] width 40 height 9
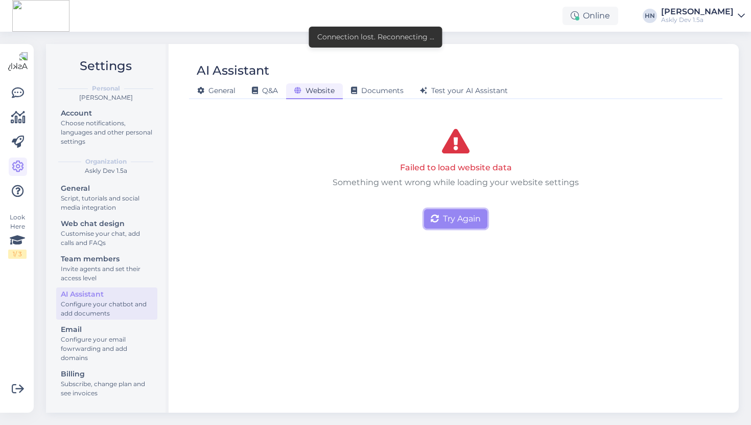
click at [468, 215] on button "Try Again" at bounding box center [455, 218] width 63 height 19
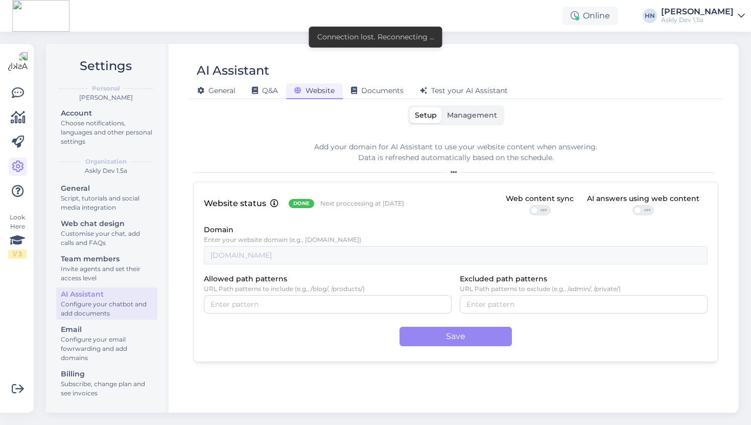
click at [474, 120] on label "Management" at bounding box center [472, 115] width 60 height 16
click at [442, 107] on input "Management" at bounding box center [442, 107] width 0 height 0
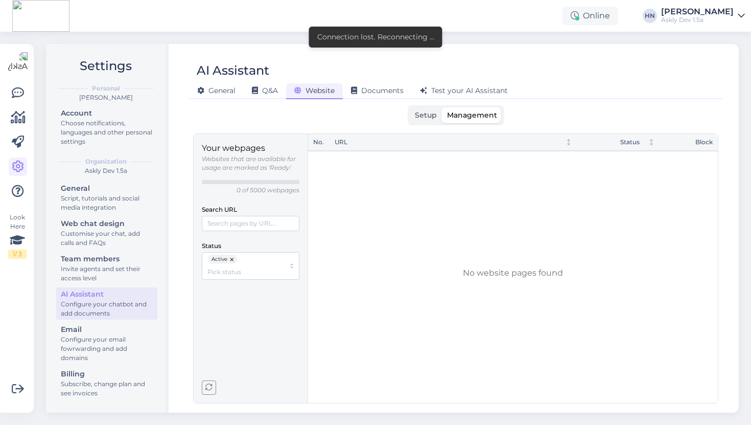
click at [700, 20] on div "Askly Dev 1.5a" at bounding box center [697, 20] width 73 height 8
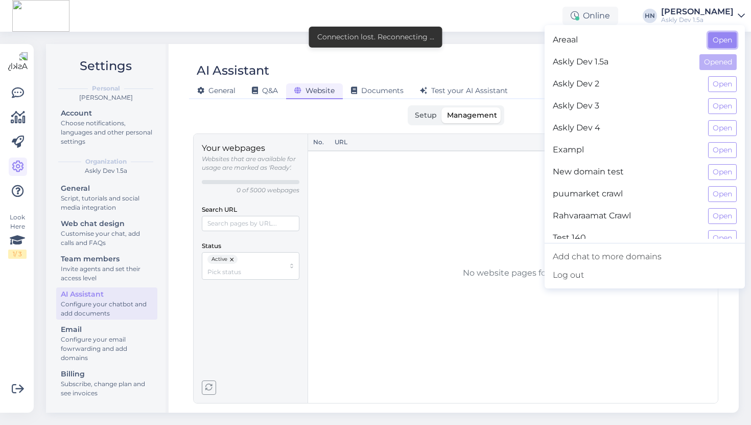
click at [717, 40] on button "Open" at bounding box center [722, 40] width 29 height 16
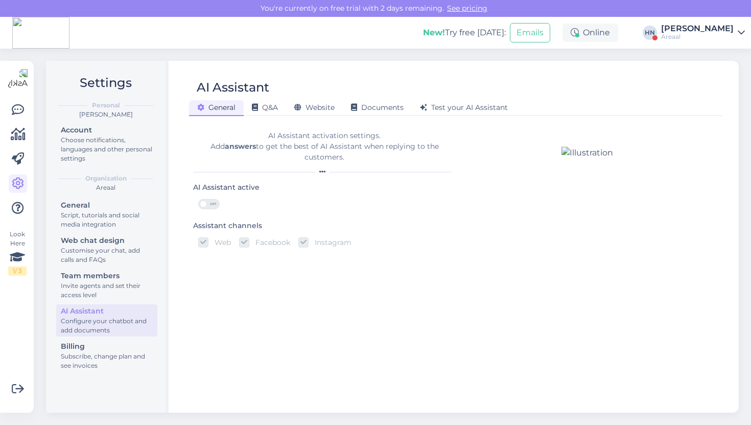
click at [319, 99] on div "General Q&A Website Documents Test your AI Assistant" at bounding box center [450, 106] width 523 height 18
click at [315, 106] on span "Website" at bounding box center [314, 107] width 40 height 9
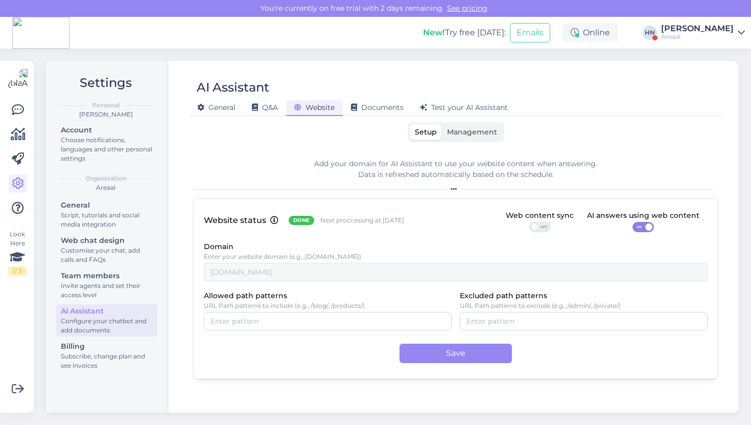
click at [453, 135] on span "Management" at bounding box center [472, 131] width 50 height 9
click at [442, 124] on input "Management" at bounding box center [442, 124] width 0 height 0
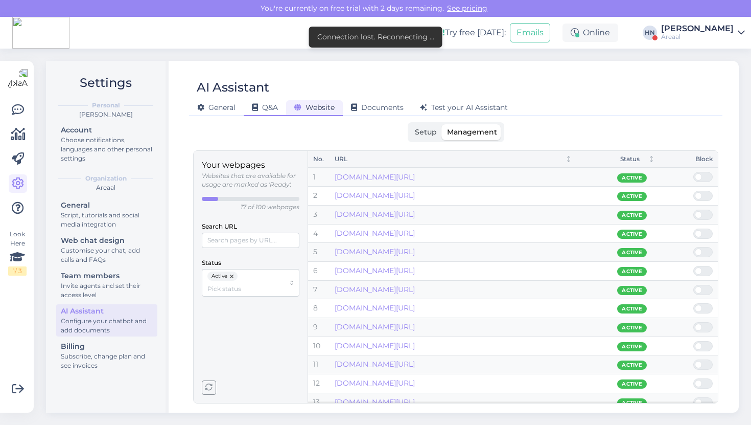
click at [272, 115] on div "Q&A" at bounding box center [265, 108] width 42 height 16
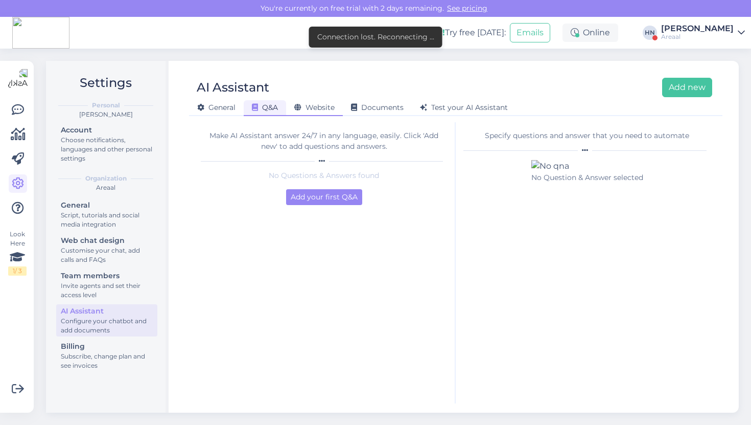
click at [322, 110] on span "Website" at bounding box center [314, 107] width 40 height 9
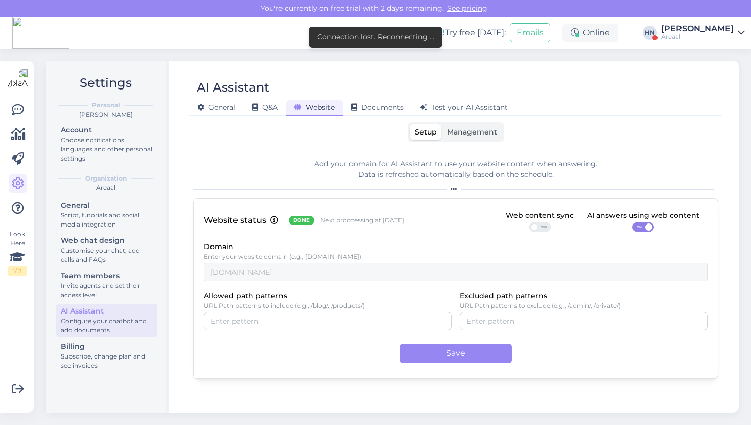
click at [478, 134] on span "Management" at bounding box center [472, 131] width 50 height 9
click at [442, 124] on input "Management" at bounding box center [442, 124] width 0 height 0
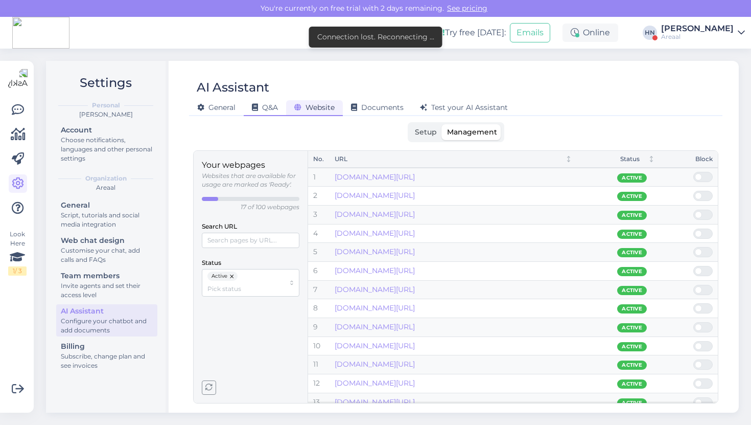
click at [266, 105] on span "Q&A" at bounding box center [265, 107] width 26 height 9
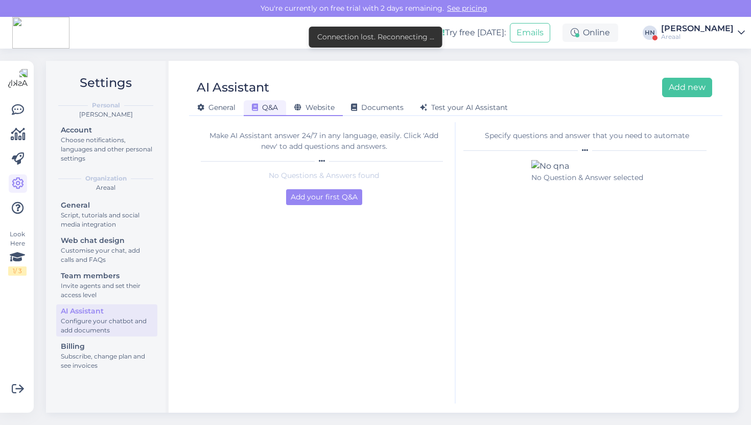
click at [321, 113] on div "Website" at bounding box center [314, 108] width 57 height 16
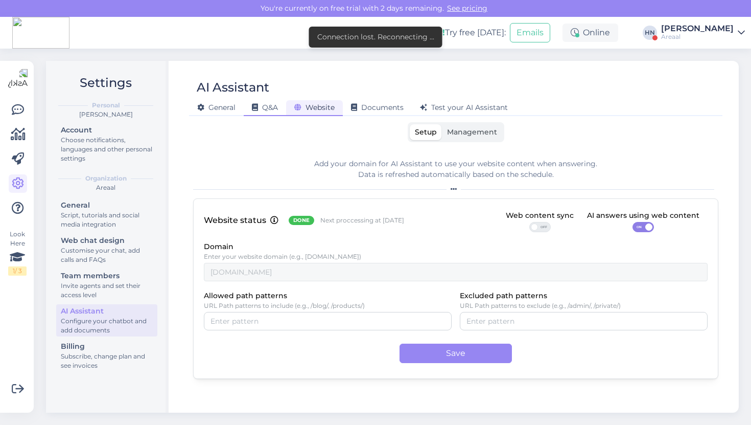
click at [284, 115] on div "Q&A" at bounding box center [265, 108] width 42 height 16
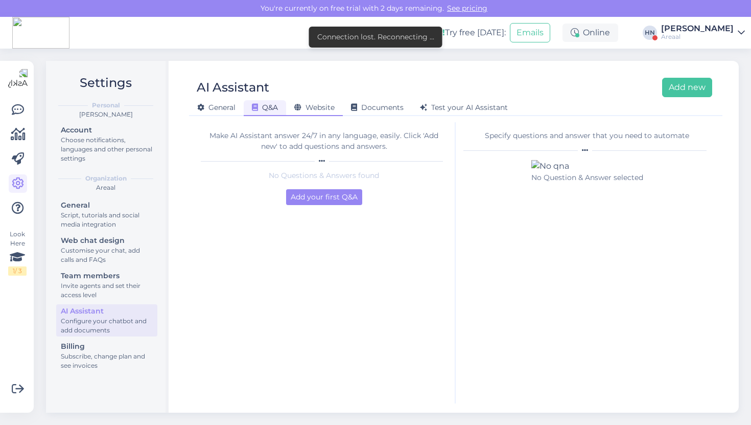
click at [310, 115] on div "Website" at bounding box center [314, 108] width 57 height 16
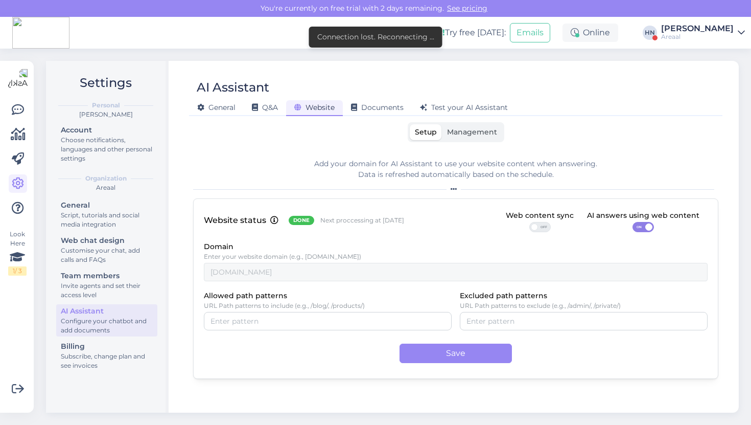
click at [455, 123] on div "Setup Management" at bounding box center [456, 132] width 97 height 20
click at [450, 125] on label "Management" at bounding box center [472, 132] width 60 height 16
click at [442, 124] on input "Management" at bounding box center [442, 124] width 0 height 0
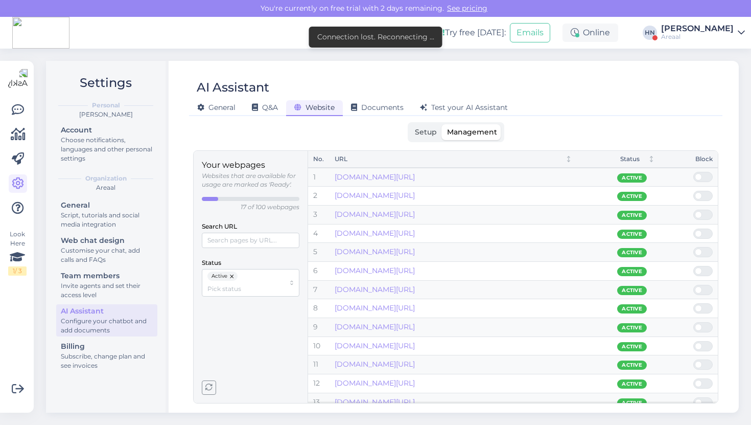
click at [590, 72] on div "AI Assistant General Q&A Website Documents Test your AI Assistant" at bounding box center [456, 93] width 534 height 46
click at [264, 106] on span "Q&A" at bounding box center [265, 107] width 26 height 9
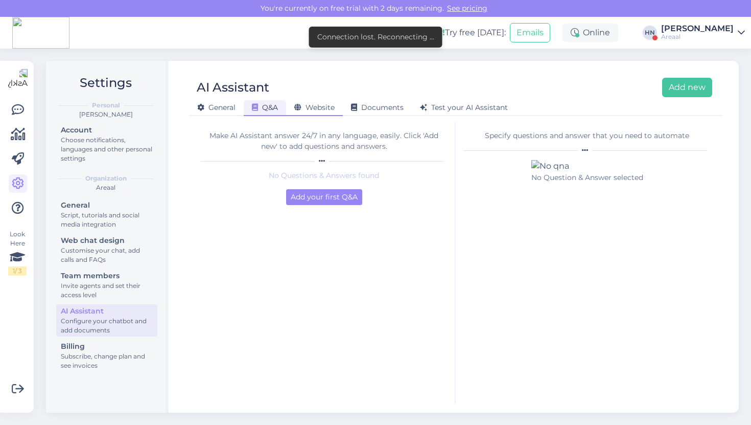
click at [320, 105] on span "Website" at bounding box center [314, 107] width 40 height 9
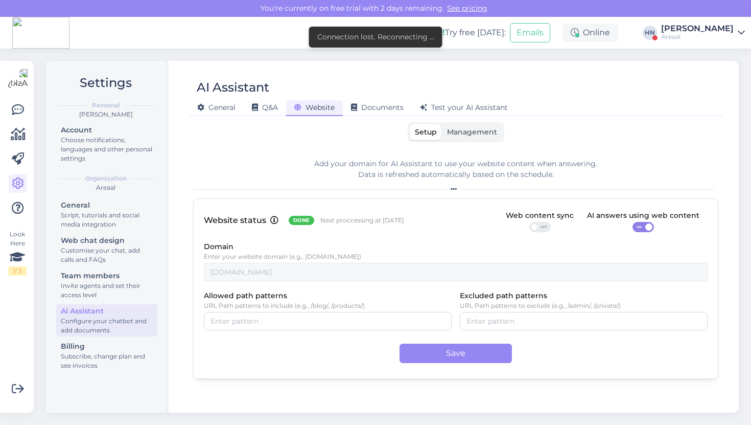
click at [249, 298] on label "Allowed path patterns" at bounding box center [245, 295] width 83 height 11
click at [249, 315] on input "Allowed path patterns" at bounding box center [328, 320] width 235 height 11
click at [249, 298] on label "Allowed path patterns" at bounding box center [245, 295] width 83 height 11
click at [249, 315] on input "Allowed path patterns" at bounding box center [328, 320] width 235 height 11
click at [249, 298] on label "Allowed path patterns" at bounding box center [245, 295] width 83 height 11
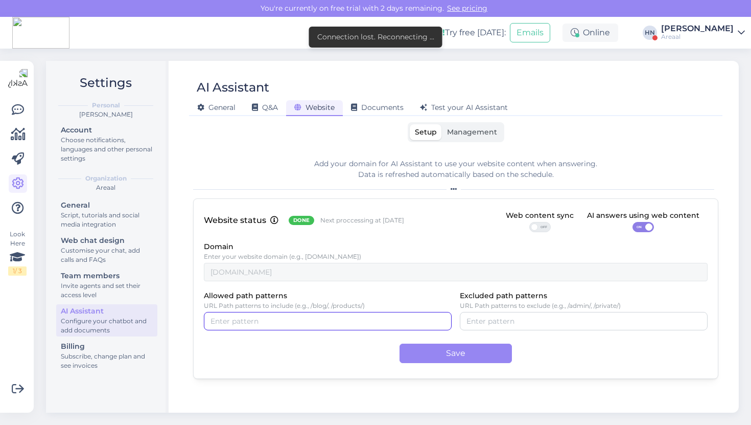
click at [249, 315] on input "Allowed path patterns" at bounding box center [328, 320] width 235 height 11
click at [241, 294] on label "Allowed path patterns" at bounding box center [245, 295] width 83 height 11
click at [241, 315] on input "Allowed path patterns" at bounding box center [328, 320] width 235 height 11
click at [241, 294] on label "Allowed path patterns" at bounding box center [245, 295] width 83 height 11
click at [241, 315] on input "Allowed path patterns" at bounding box center [328, 320] width 235 height 11
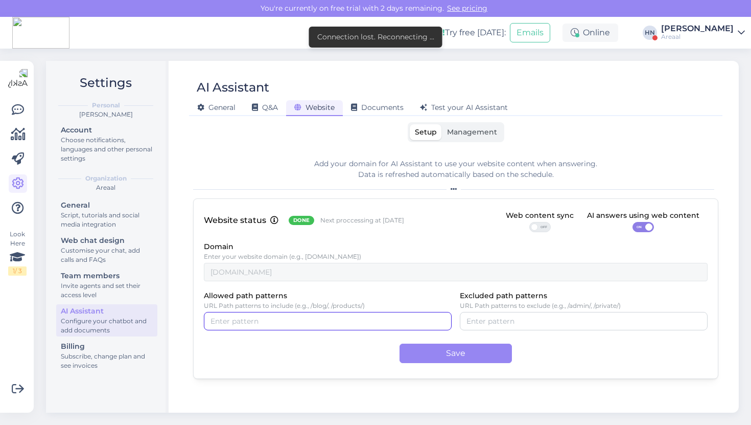
click at [241, 294] on label "Allowed path patterns" at bounding box center [245, 295] width 83 height 11
click at [241, 315] on input "Allowed path patterns" at bounding box center [328, 320] width 235 height 11
click at [241, 294] on label "Allowed path patterns" at bounding box center [245, 295] width 83 height 11
click at [241, 315] on input "Allowed path patterns" at bounding box center [328, 320] width 235 height 11
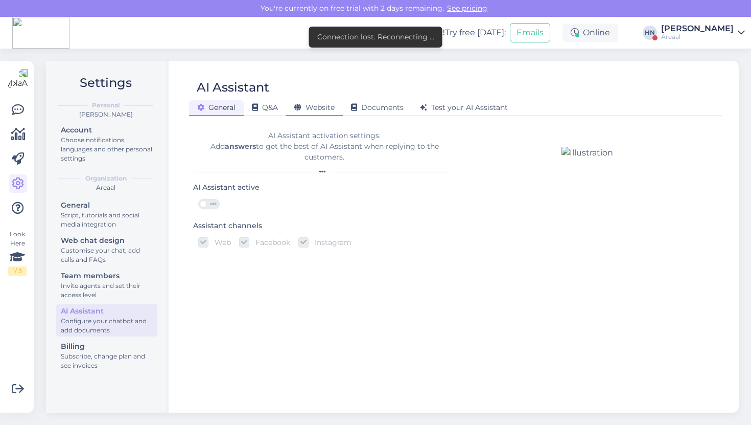
click at [301, 111] on icon at bounding box center [297, 107] width 7 height 7
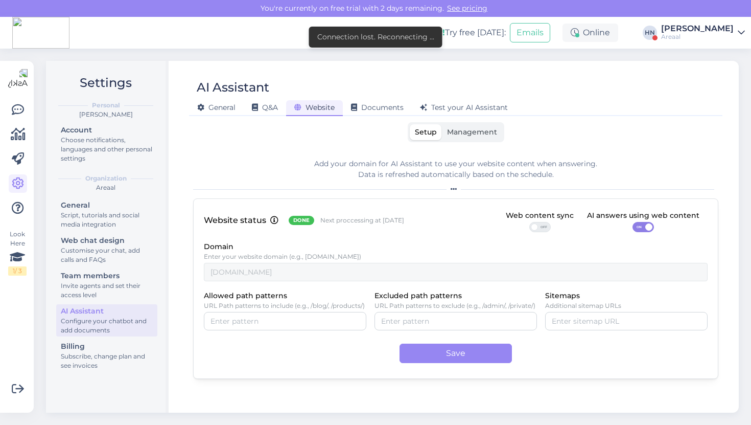
click at [381, 99] on div "General Q&A Website Documents Test your AI Assistant" at bounding box center [450, 106] width 523 height 18
click at [470, 161] on div "Add your domain for AI Assistant to use your website content when answering. Da…" at bounding box center [455, 168] width 525 height 21
click at [469, 142] on div "Setup Management Add your domain for AI Assistant to use your website content w…" at bounding box center [455, 262] width 525 height 281
click at [468, 138] on label "Management" at bounding box center [472, 132] width 60 height 16
click at [442, 124] on input "Management" at bounding box center [442, 124] width 0 height 0
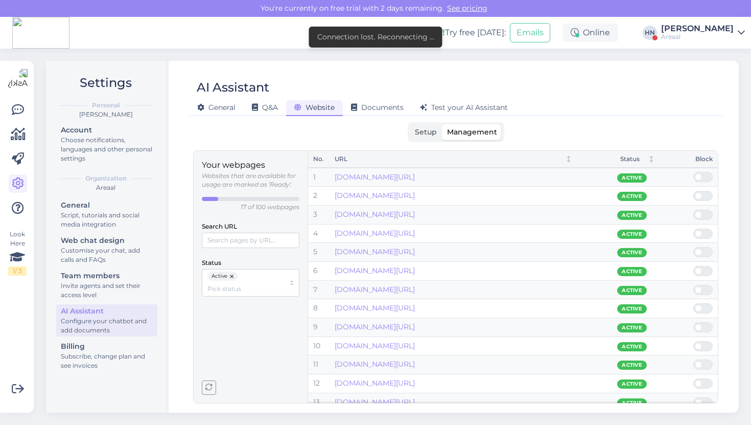
click at [428, 130] on span "Setup" at bounding box center [426, 131] width 22 height 9
click at [410, 124] on input "Setup" at bounding box center [410, 124] width 0 height 0
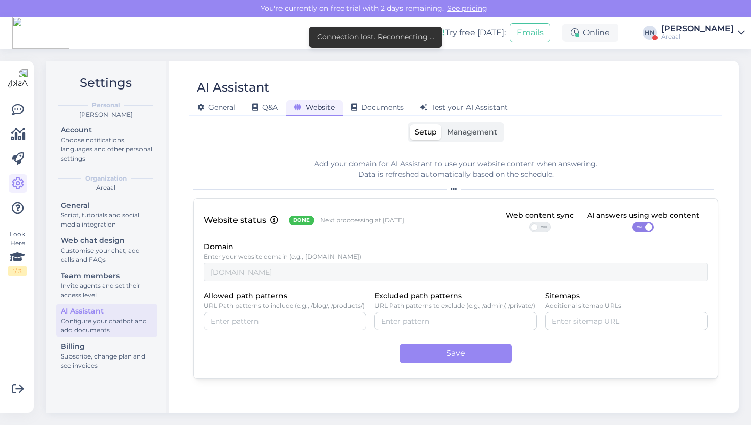
click at [531, 75] on div "AI Assistant General Q&A Website Documents Test your AI Assistant" at bounding box center [456, 93] width 534 height 46
click at [414, 75] on div "AI Assistant General Q&A Website Documents Test your AI Assistant" at bounding box center [456, 93] width 534 height 46
click at [373, 47] on div "Connection lost. Reconnecting ..." at bounding box center [376, 36] width 146 height 33
click at [373, 47] on div "Connection lost. Reconnecting ..." at bounding box center [375, 37] width 133 height 21
click at [373, 41] on div "Connection lost. Reconnecting ..." at bounding box center [375, 37] width 117 height 11
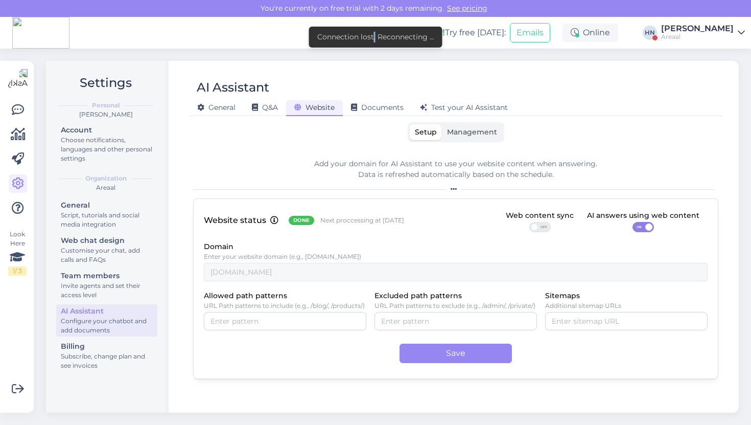
click at [373, 41] on div "Connection lost. Reconnecting ..." at bounding box center [375, 37] width 117 height 11
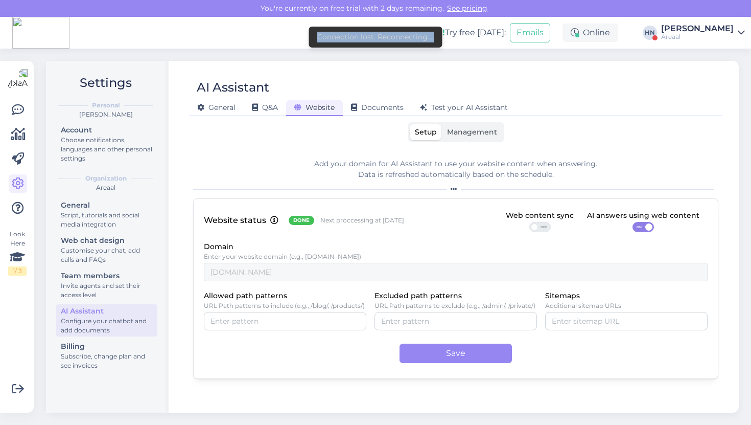
click at [373, 41] on div "Connection lost. Reconnecting ..." at bounding box center [375, 37] width 117 height 11
click at [373, 36] on div "Connection lost. Reconnecting ..." at bounding box center [375, 37] width 117 height 11
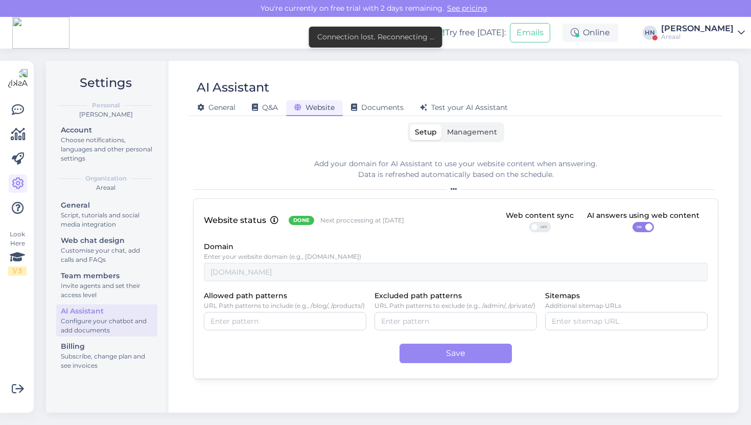
click at [373, 36] on div "Connection lost. Reconnecting ..." at bounding box center [375, 37] width 117 height 11
click at [365, 44] on div "Connection lost. Reconnecting ..." at bounding box center [375, 37] width 133 height 21
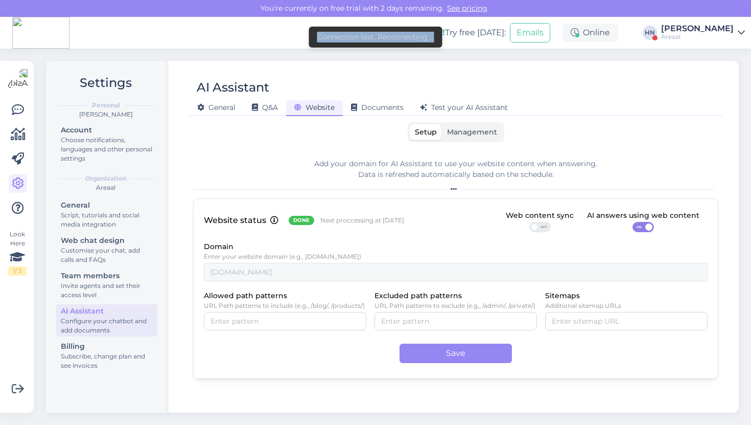
click at [366, 40] on div "Connection lost. Reconnecting ..." at bounding box center [375, 37] width 117 height 11
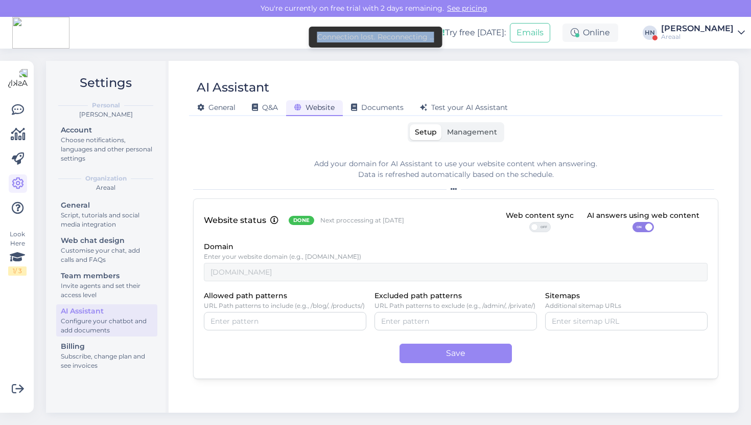
click at [366, 40] on div "Connection lost. Reconnecting ..." at bounding box center [375, 37] width 117 height 11
click at [361, 106] on span "Documents" at bounding box center [377, 107] width 53 height 9
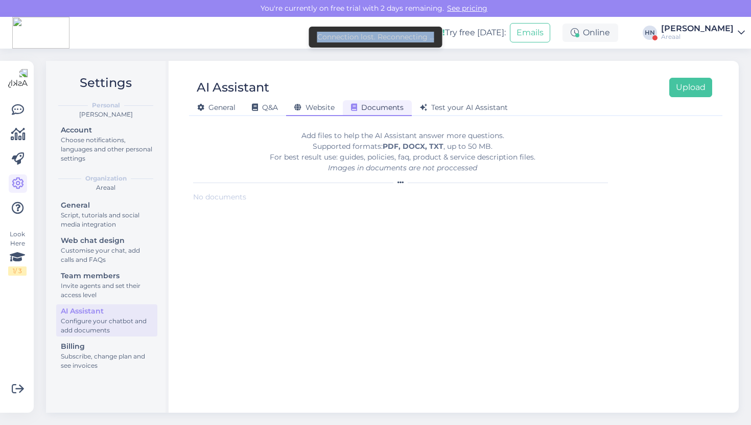
click at [310, 106] on span "Website" at bounding box center [314, 107] width 40 height 9
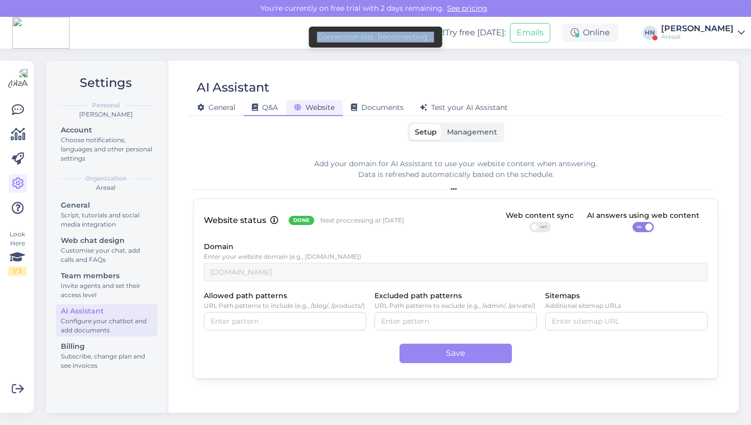
click at [274, 112] on div "Q&A" at bounding box center [265, 108] width 42 height 16
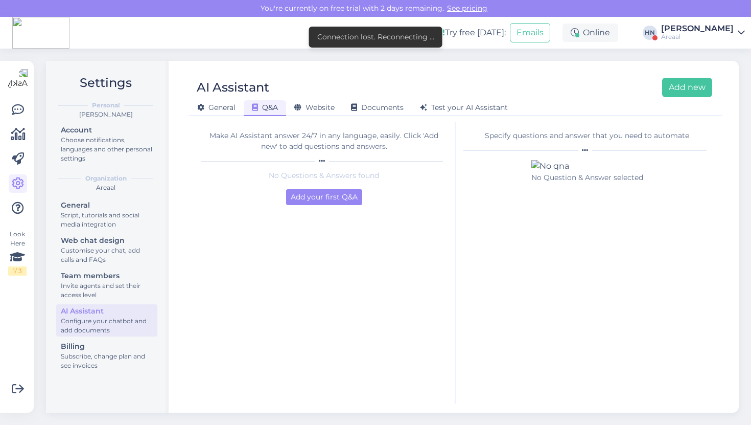
click at [330, 34] on div "Connection lost. Reconnecting ..." at bounding box center [375, 37] width 117 height 11
click at [281, 70] on div "AI Assistant Add new General Q&A Website Documents Test your AI Assistant Make …" at bounding box center [456, 237] width 566 height 352
click at [307, 114] on div "Website" at bounding box center [314, 108] width 57 height 16
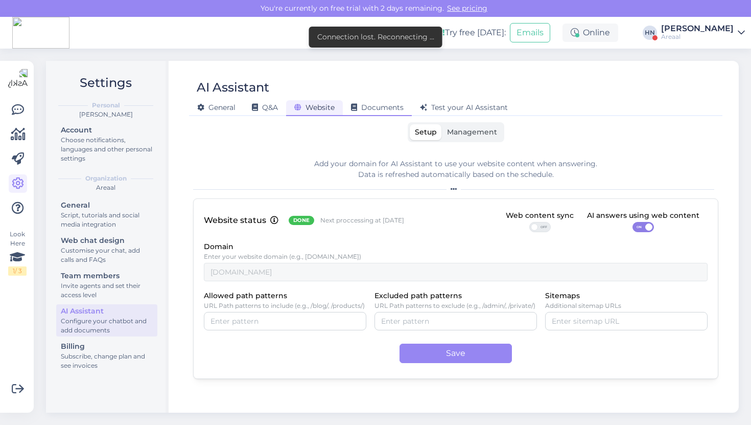
click at [369, 106] on span "Documents" at bounding box center [377, 107] width 53 height 9
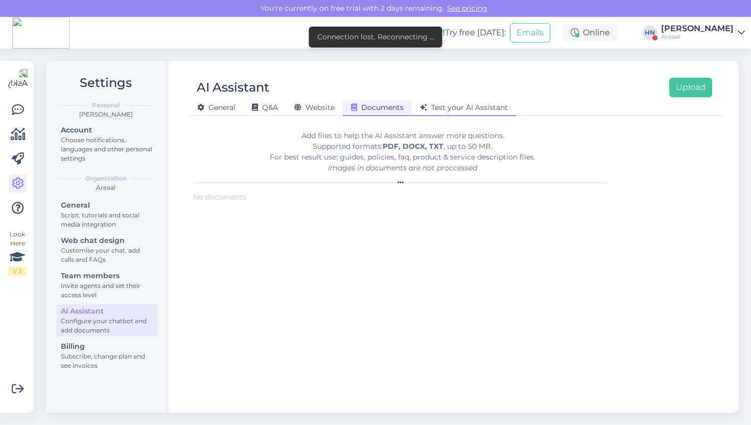
click at [456, 104] on span "Test your AI Assistant" at bounding box center [464, 107] width 88 height 9
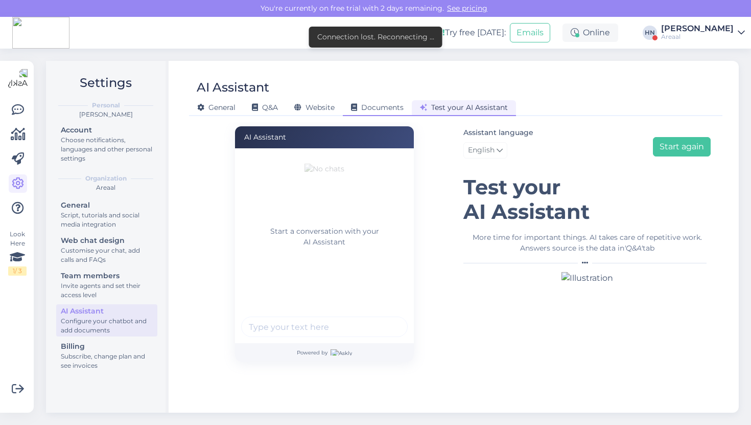
click at [396, 102] on div "Documents" at bounding box center [377, 108] width 69 height 16
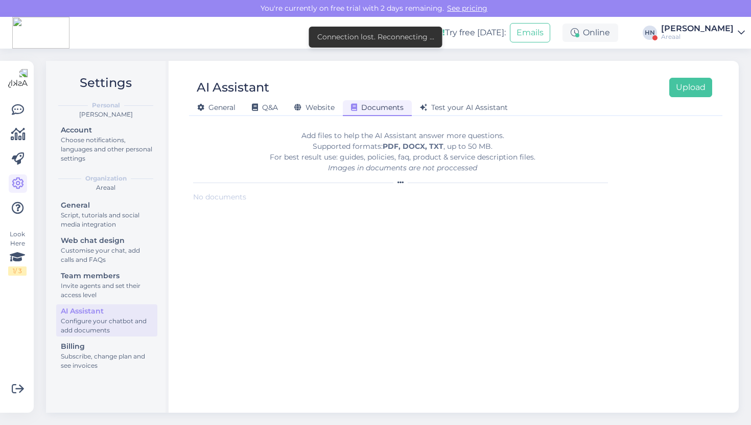
click at [343, 38] on div "Connection lost. Reconnecting ..." at bounding box center [375, 37] width 117 height 11
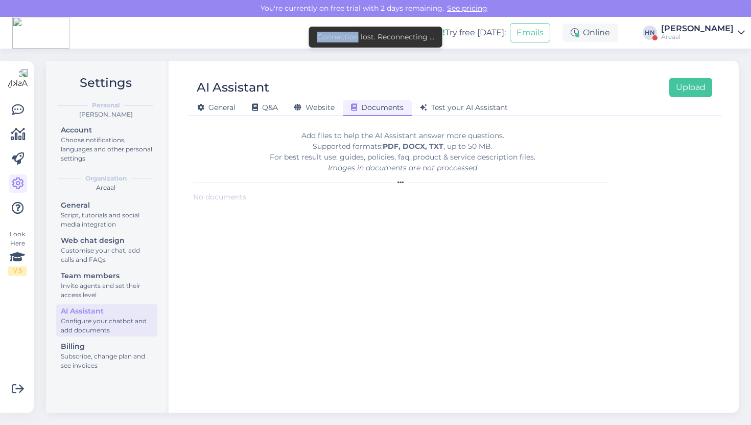
click at [343, 38] on div "Connection lost. Reconnecting ..." at bounding box center [375, 37] width 117 height 11
click at [257, 41] on div "New! Try free today: Emails Online HN Hans Niinemäe Areaal" at bounding box center [375, 33] width 751 height 32
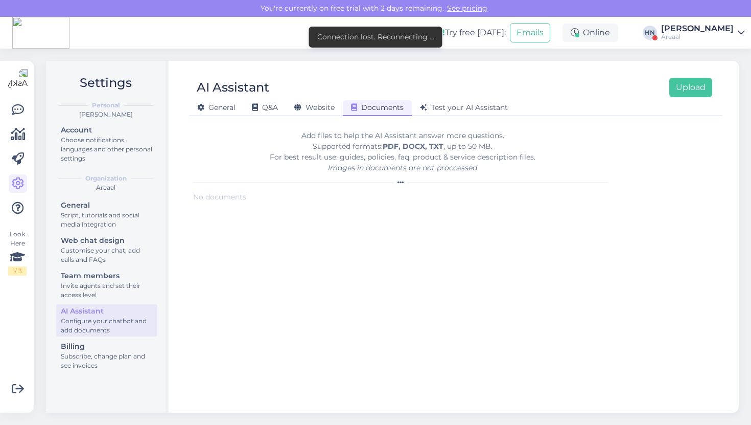
click at [296, 147] on div "Add files to help the AI Assistant answer more questions. Supported formats: PD…" at bounding box center [402, 151] width 419 height 43
click at [296, 141] on div "Add files to help the AI Assistant answer more questions. Supported formats: PD…" at bounding box center [402, 151] width 419 height 43
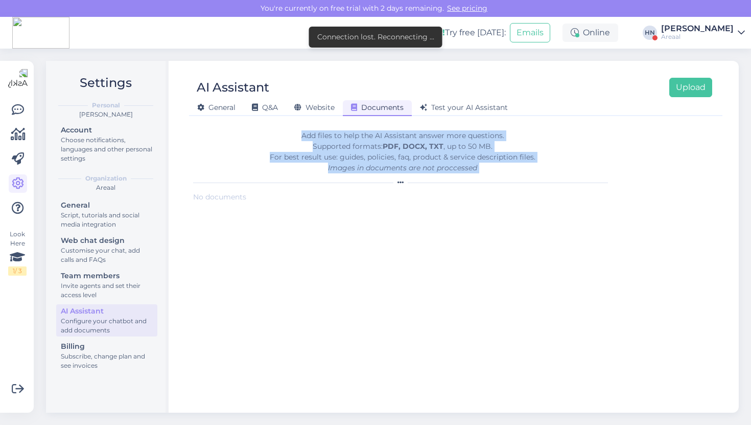
drag, startPoint x: 294, startPoint y: 127, endPoint x: 487, endPoint y: 178, distance: 199.0
click at [487, 178] on form "Add files to help the AI Assistant answer more questions. Supported formats: PD…" at bounding box center [402, 262] width 419 height 281
click at [487, 178] on div "Add files to help the AI Assistant answer more questions. Supported formats: PD…" at bounding box center [402, 157] width 419 height 55
drag, startPoint x: 486, startPoint y: 173, endPoint x: 291, endPoint y: 140, distance: 197.9
click at [291, 140] on div "Add files to help the AI Assistant answer more questions. Supported formats: PD…" at bounding box center [402, 151] width 419 height 43
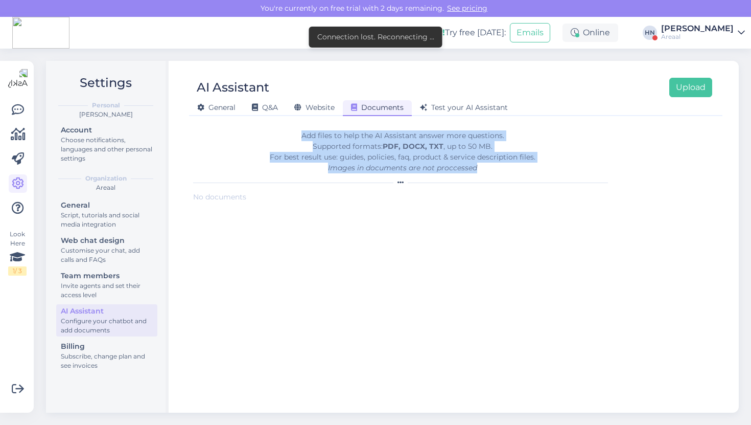
click at [291, 140] on div "Add files to help the AI Assistant answer more questions. Supported formats: PD…" at bounding box center [402, 151] width 419 height 43
drag, startPoint x: 291, startPoint y: 131, endPoint x: 542, endPoint y: 162, distance: 253.3
click at [543, 163] on div "Add files to help the AI Assistant answer more questions. Supported formats: PD…" at bounding box center [402, 151] width 419 height 43
click at [542, 162] on div "Add files to help the AI Assistant answer more questions. Supported formats: PD…" at bounding box center [402, 151] width 419 height 43
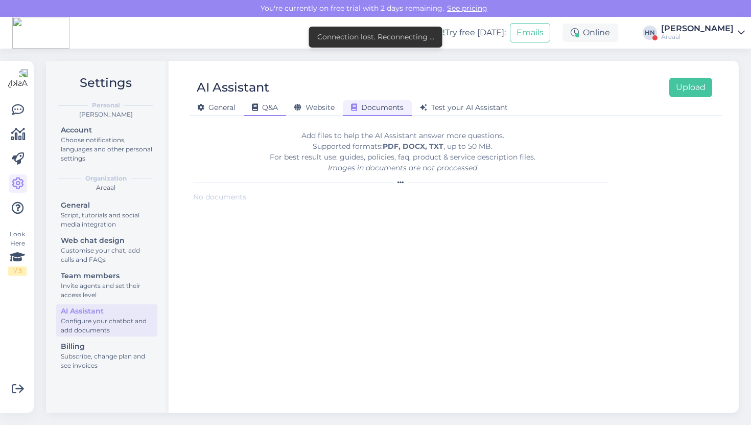
click at [270, 112] on div "Q&A" at bounding box center [265, 108] width 42 height 16
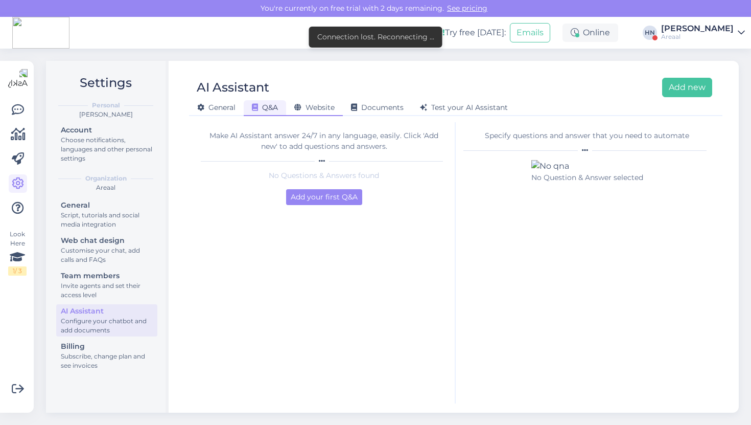
click at [307, 108] on span "Website" at bounding box center [314, 107] width 40 height 9
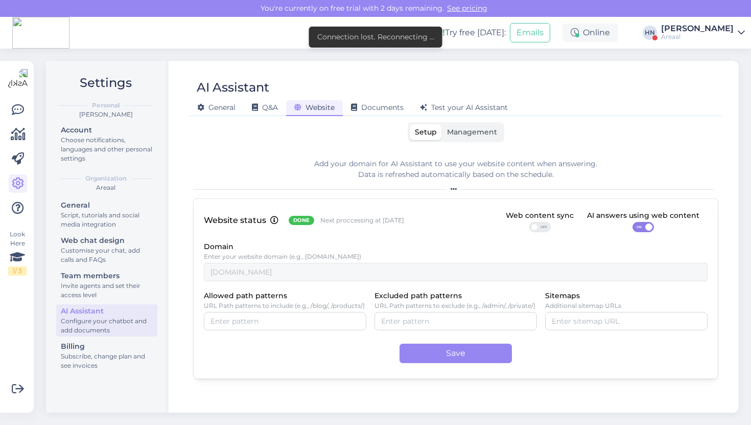
click at [434, 99] on div "General Q&A Website Documents Test your AI Assistant" at bounding box center [450, 106] width 523 height 18
click at [426, 107] on icon at bounding box center [423, 107] width 7 height 7
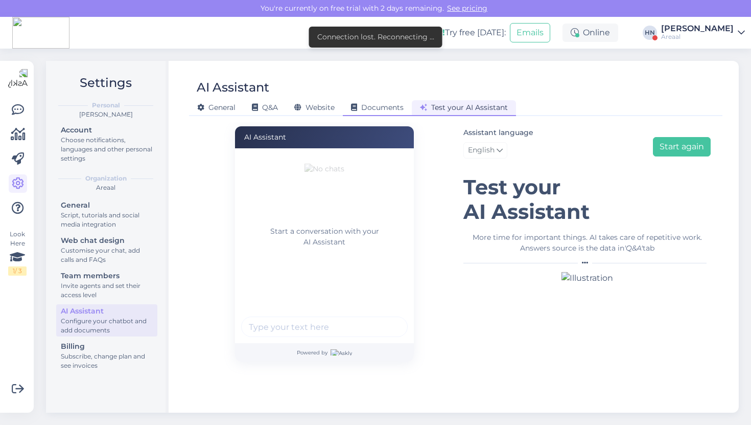
click at [394, 105] on span "Documents" at bounding box center [377, 107] width 53 height 9
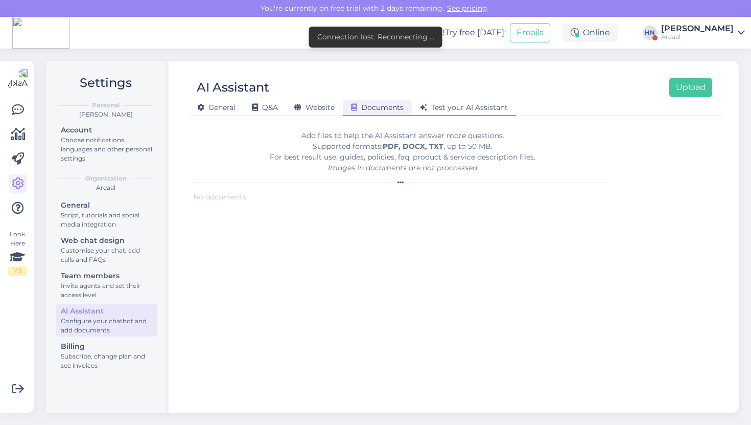
click at [467, 101] on div "Test your AI Assistant" at bounding box center [464, 108] width 104 height 16
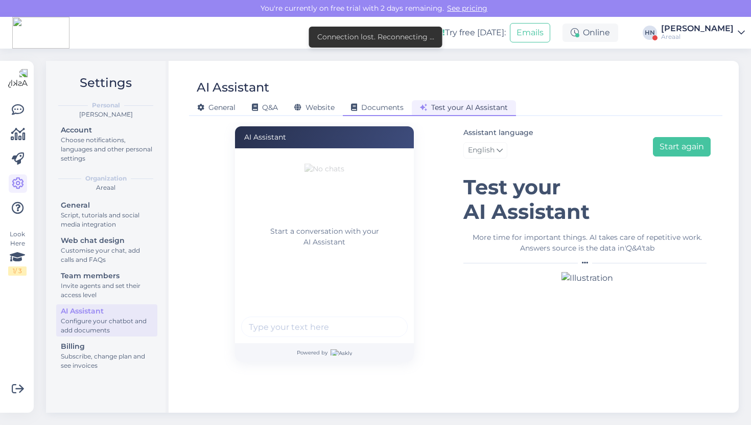
click at [394, 105] on span "Documents" at bounding box center [377, 107] width 53 height 9
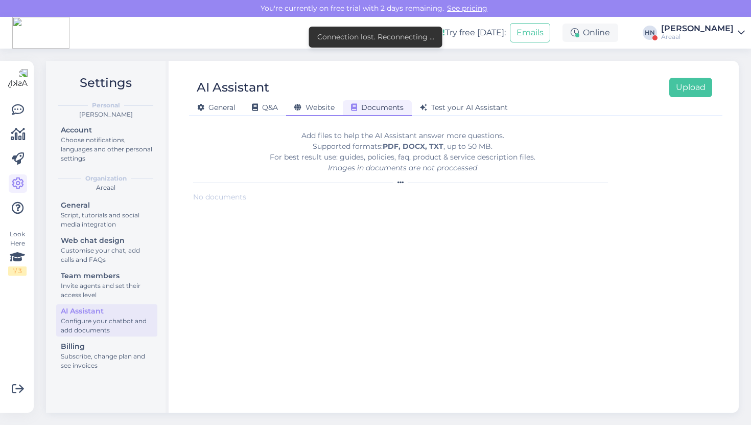
click at [327, 111] on span "Website" at bounding box center [314, 107] width 40 height 9
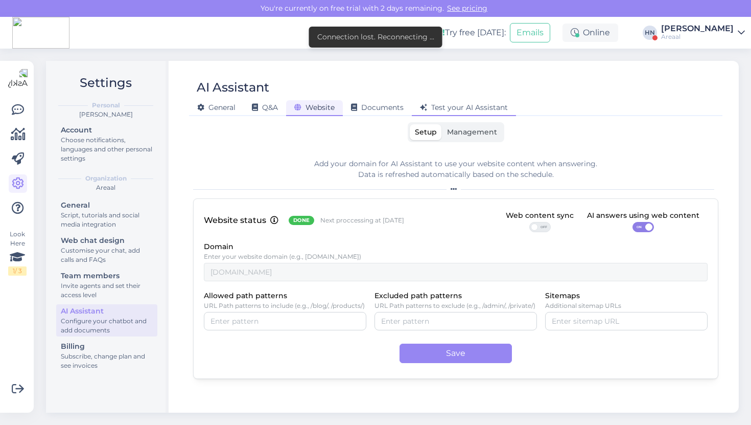
click at [470, 105] on span "Test your AI Assistant" at bounding box center [464, 107] width 88 height 9
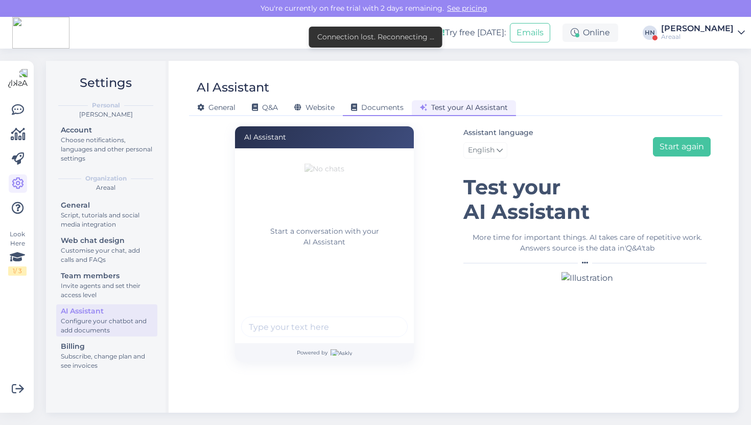
click at [376, 105] on span "Documents" at bounding box center [377, 107] width 53 height 9
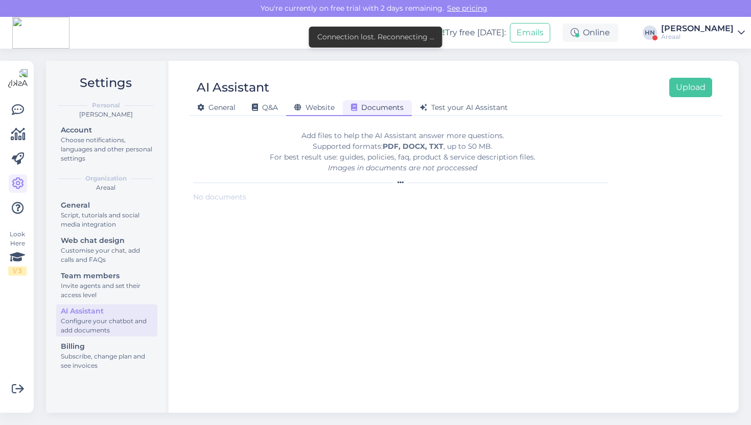
click at [325, 106] on span "Website" at bounding box center [314, 107] width 40 height 9
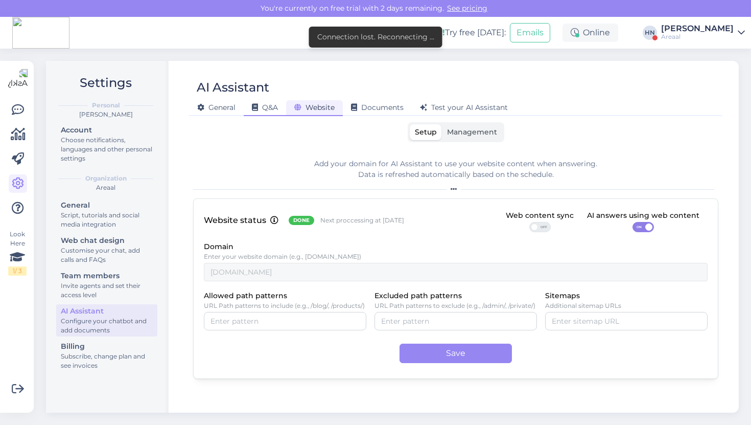
click at [266, 107] on span "Q&A" at bounding box center [265, 107] width 26 height 9
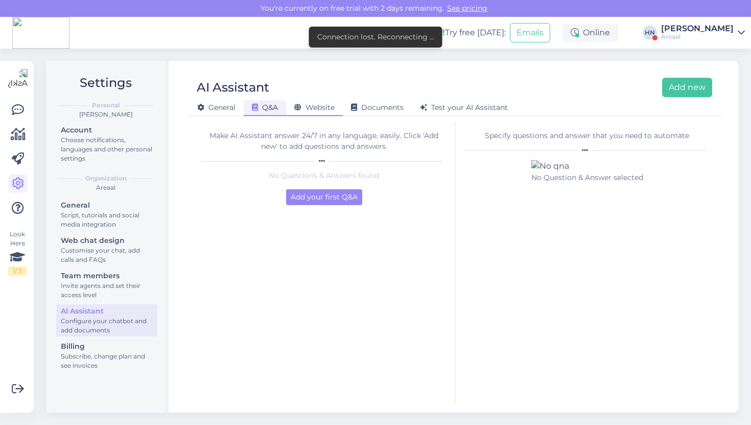
click at [305, 109] on span "Website" at bounding box center [314, 107] width 40 height 9
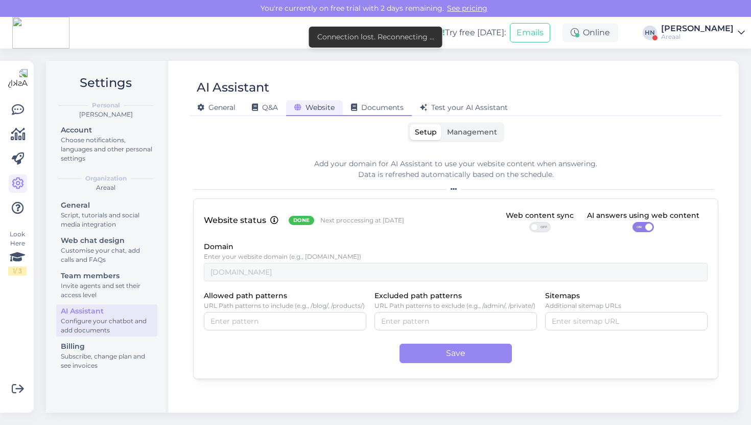
click at [349, 108] on div "Documents" at bounding box center [377, 108] width 69 height 16
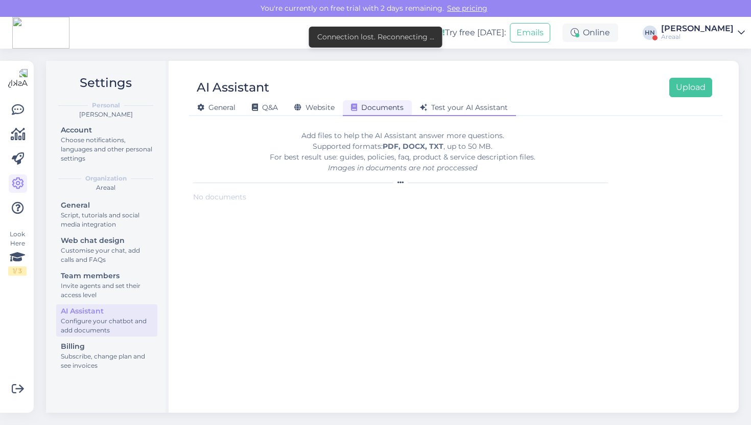
click at [476, 114] on div "Test your AI Assistant" at bounding box center [464, 108] width 104 height 16
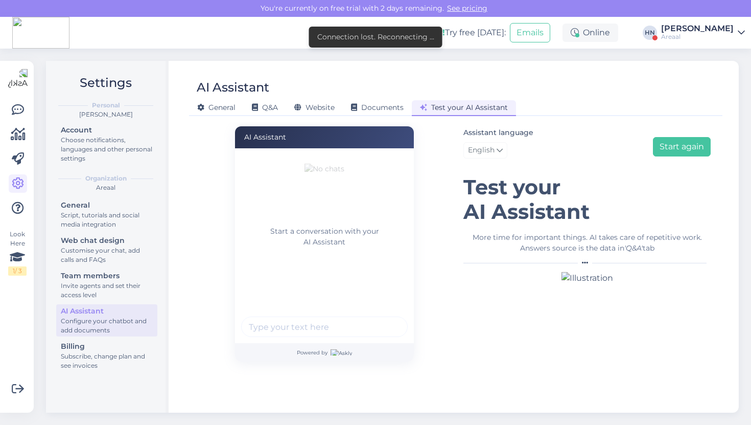
click at [517, 11] on div "You're currently on free trial with 2 days remaining. See pricing" at bounding box center [375, 8] width 751 height 17
